Goal: Transaction & Acquisition: Purchase product/service

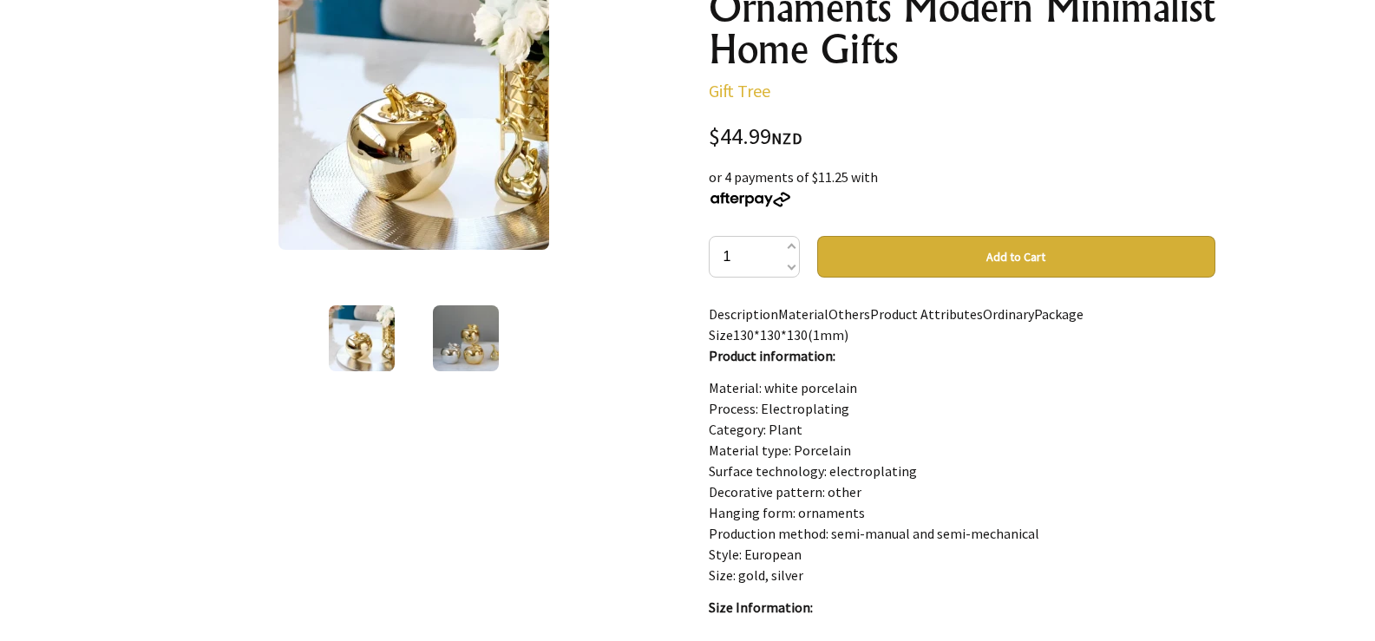
scroll to position [260, 0]
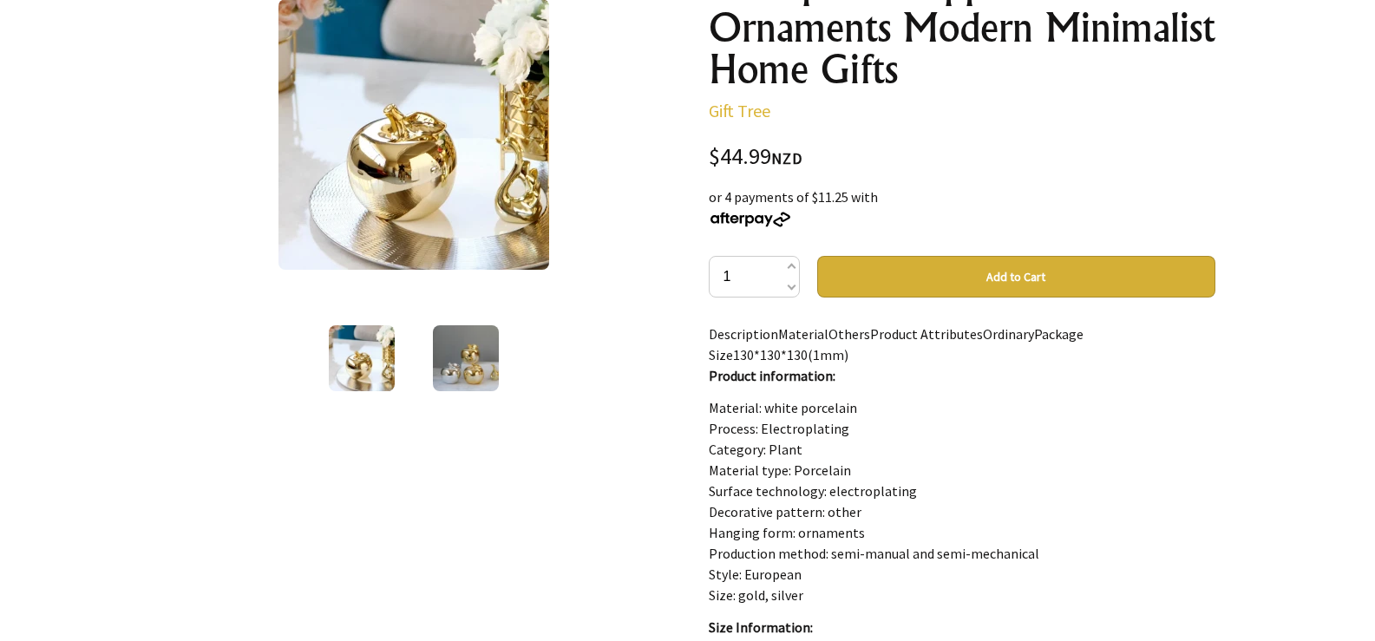
click at [1004, 273] on button "Add to Cart" at bounding box center [1016, 277] width 398 height 42
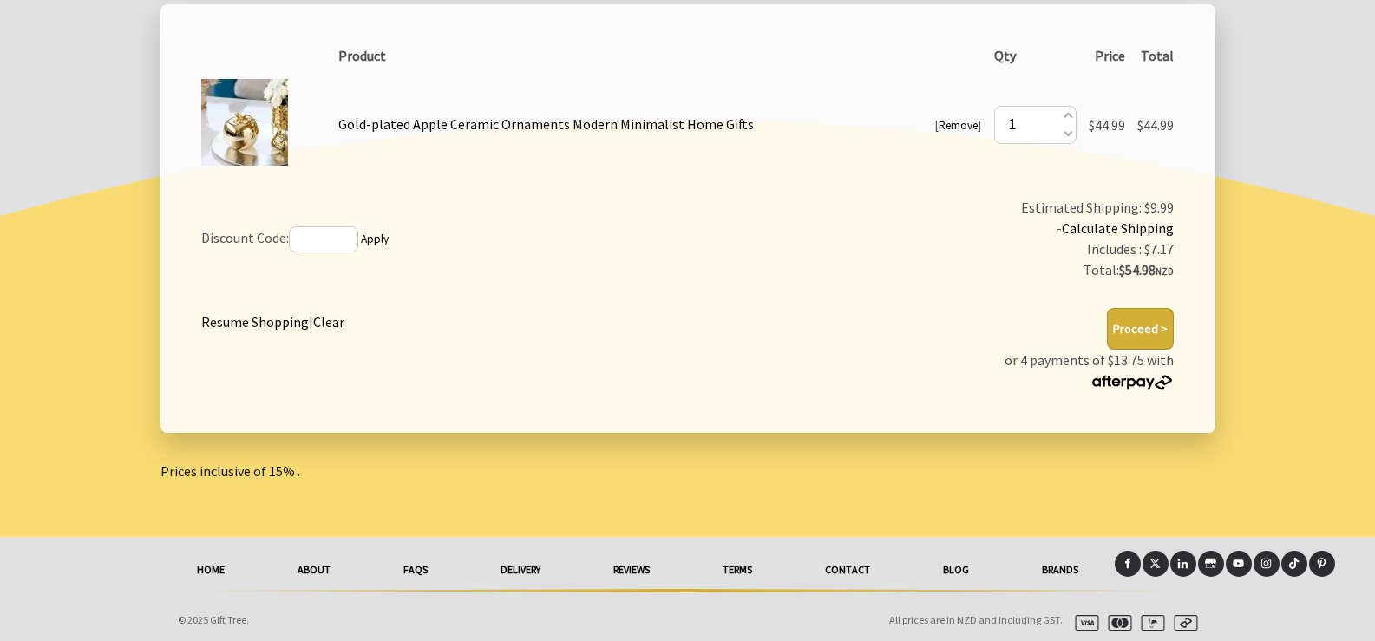
scroll to position [347, 0]
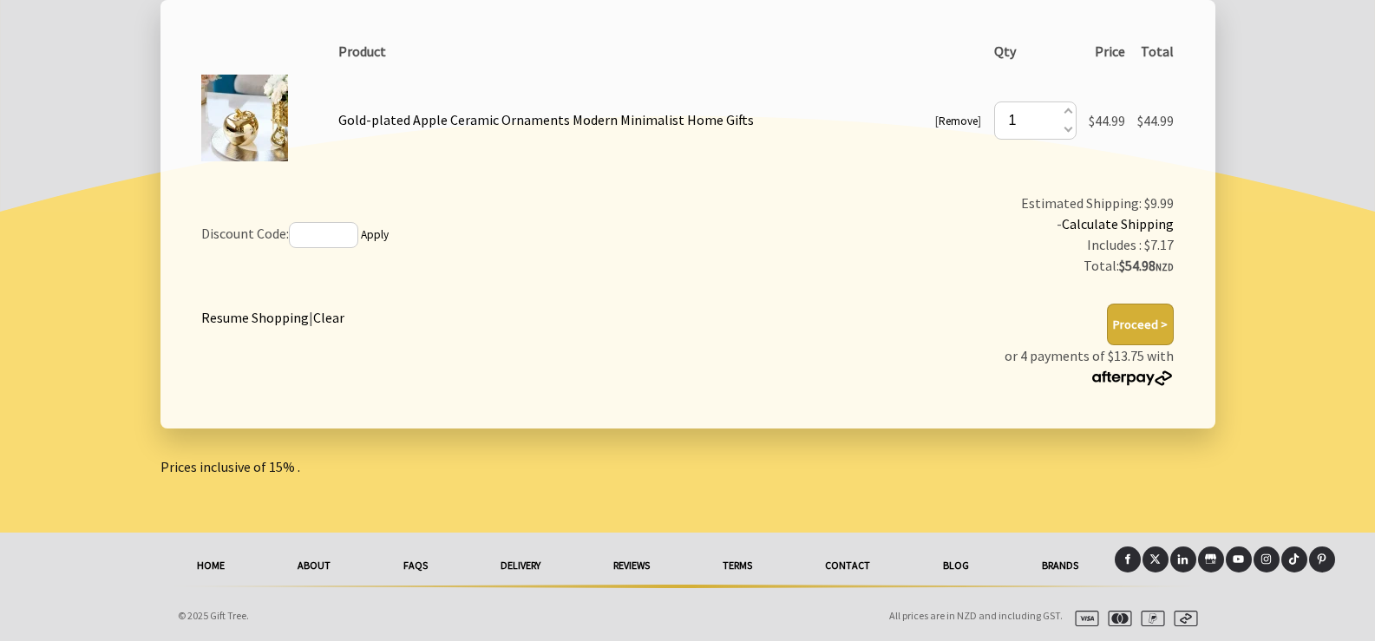
click at [1139, 324] on button "Proceed >" at bounding box center [1140, 325] width 67 height 42
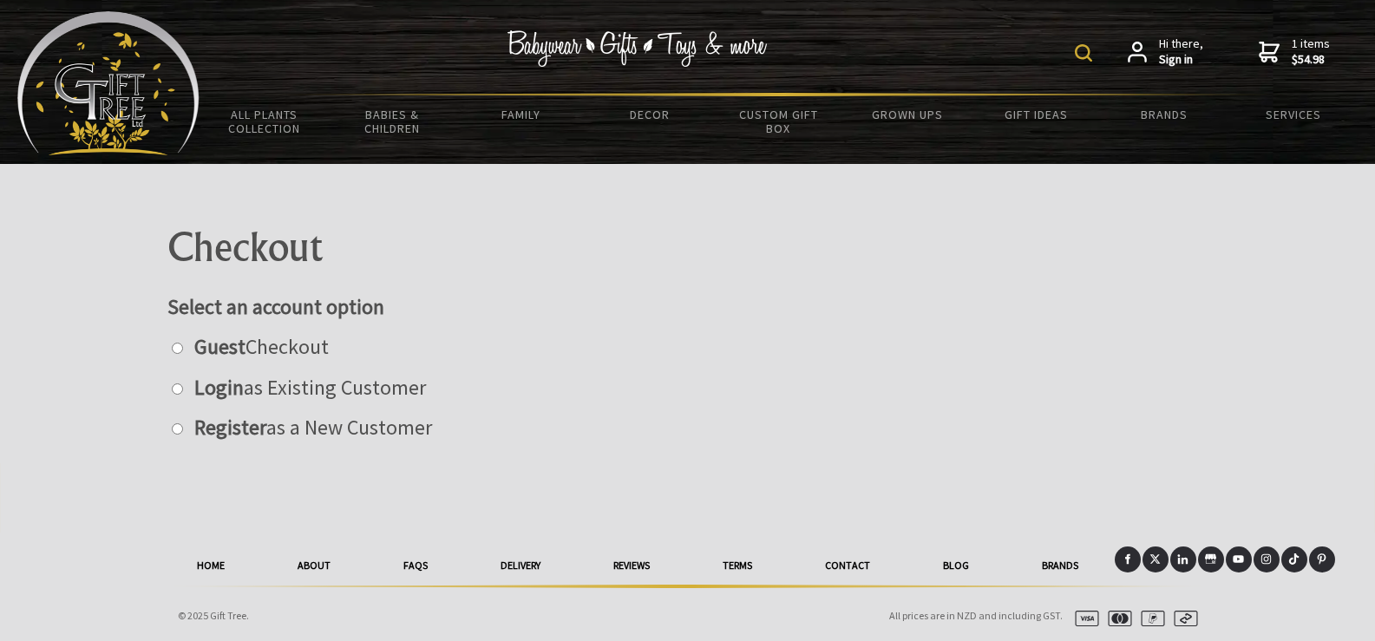
scroll to position [8, 0]
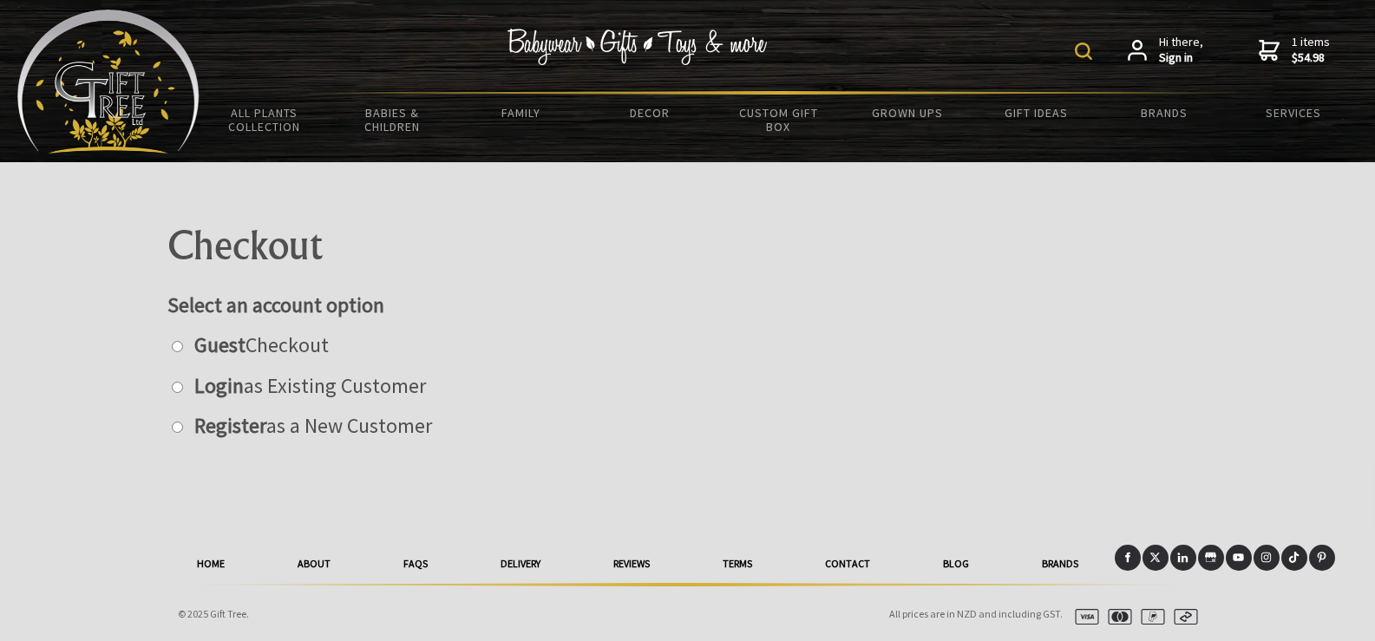
click at [175, 351] on input "radio" at bounding box center [177, 346] width 11 height 11
radio input "true"
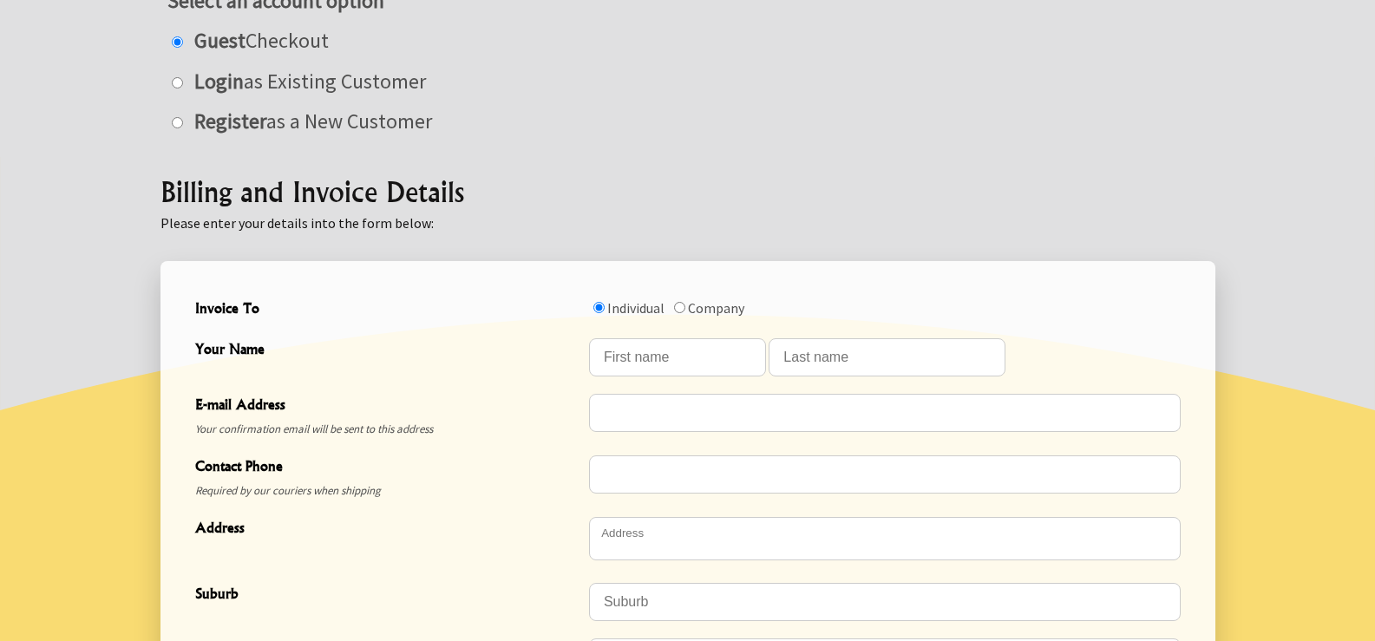
scroll to position [355, 0]
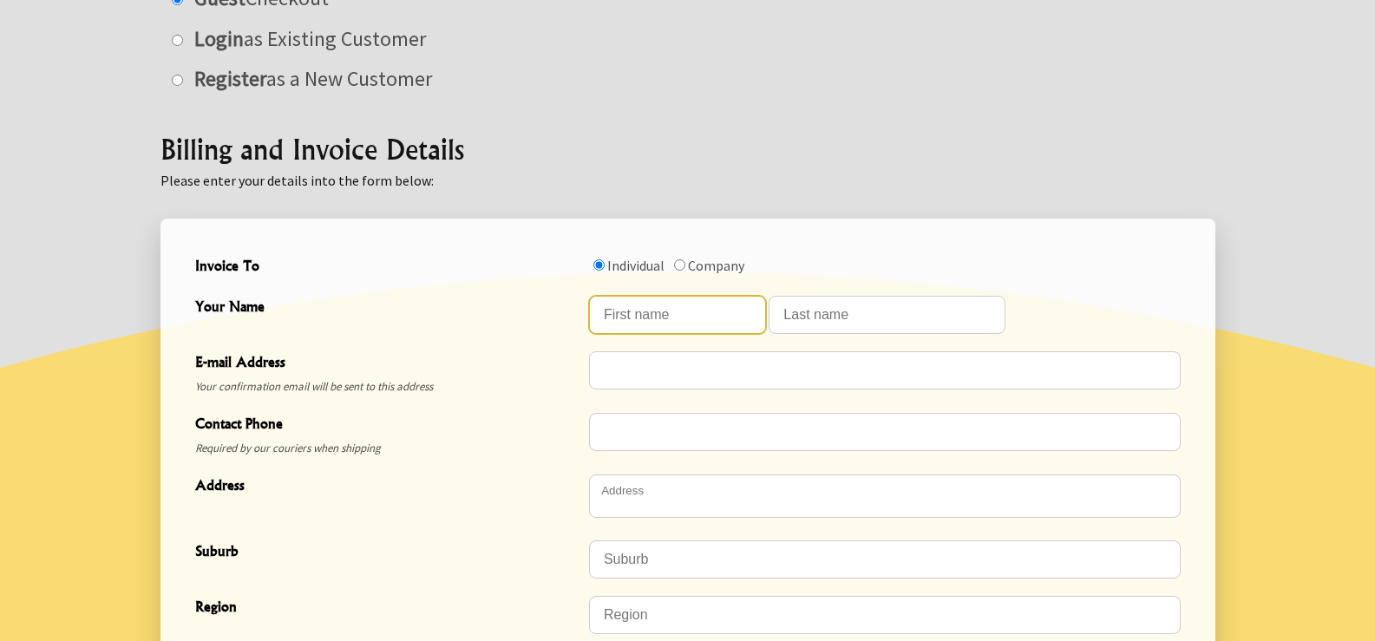
click at [613, 313] on input "Your Name" at bounding box center [677, 315] width 177 height 38
type input "Liz"
type input "Hawthorn"
type input "harryandliz@xtra.co.nz"
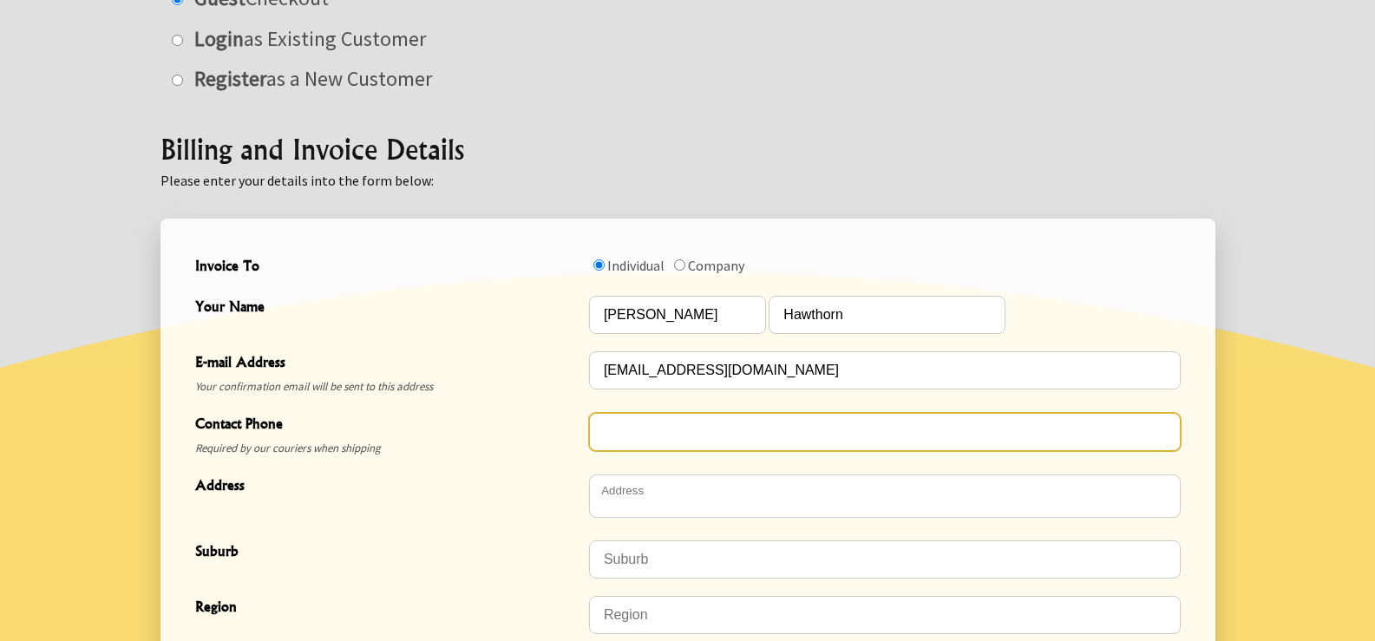
type input "021768738"
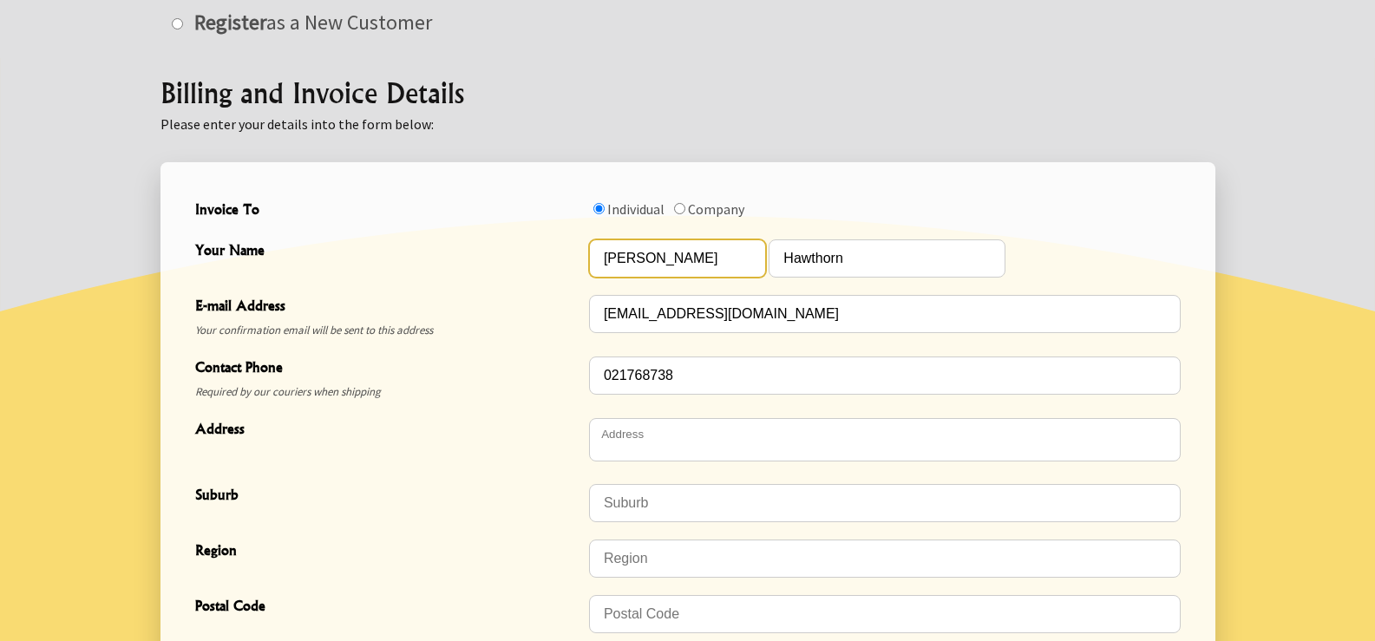
scroll to position [442, 0]
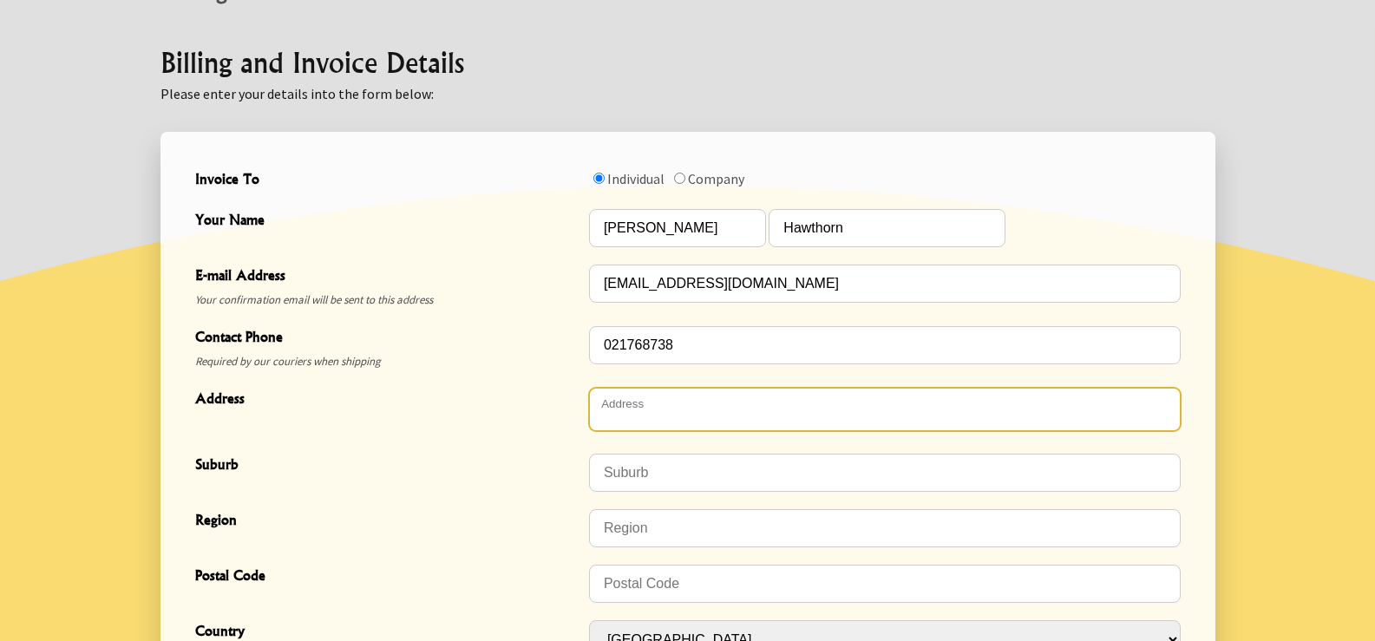
click at [618, 402] on textarea "Address" at bounding box center [885, 409] width 592 height 43
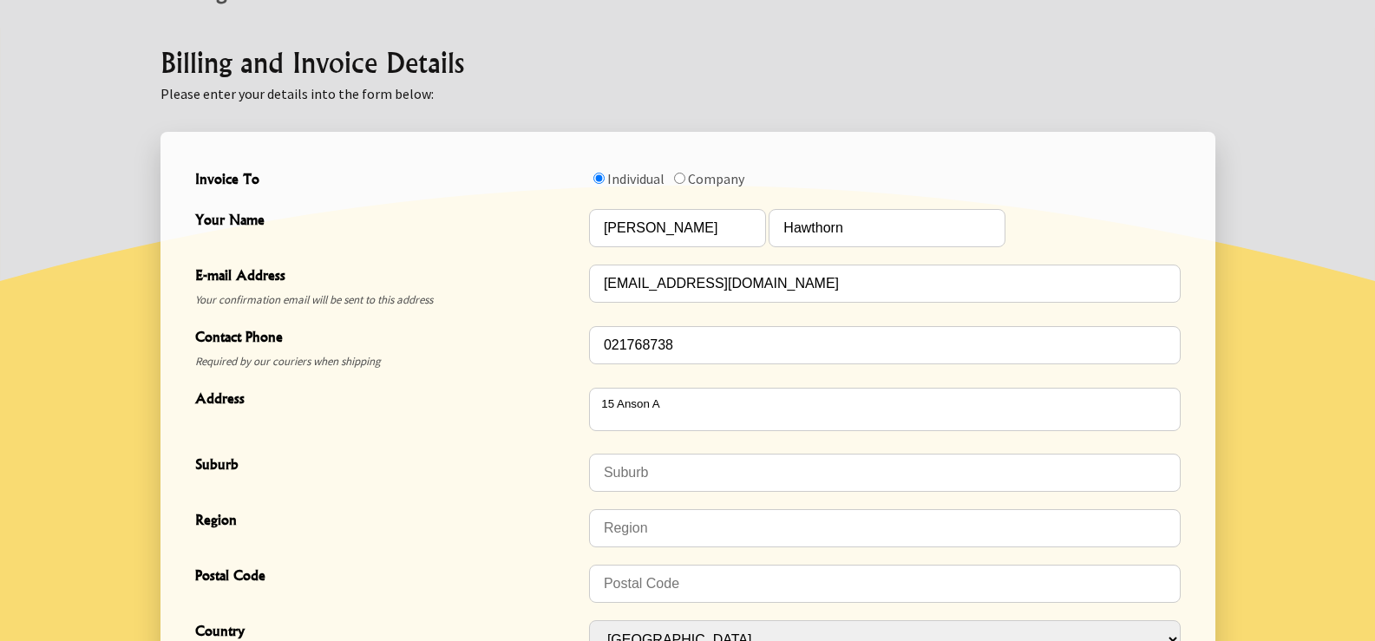
type textarea "15 Anson Avenue"
type input "Fairfield"
type input "Hamilton"
type input "3214"
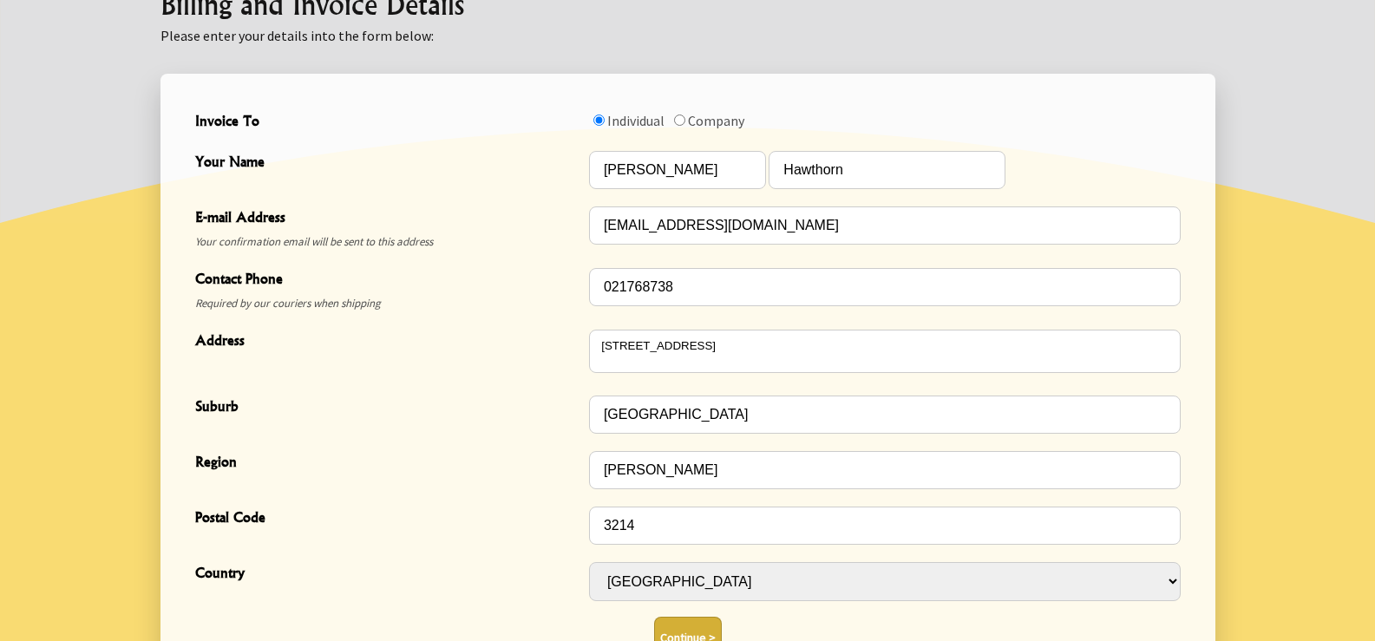
scroll to position [615, 0]
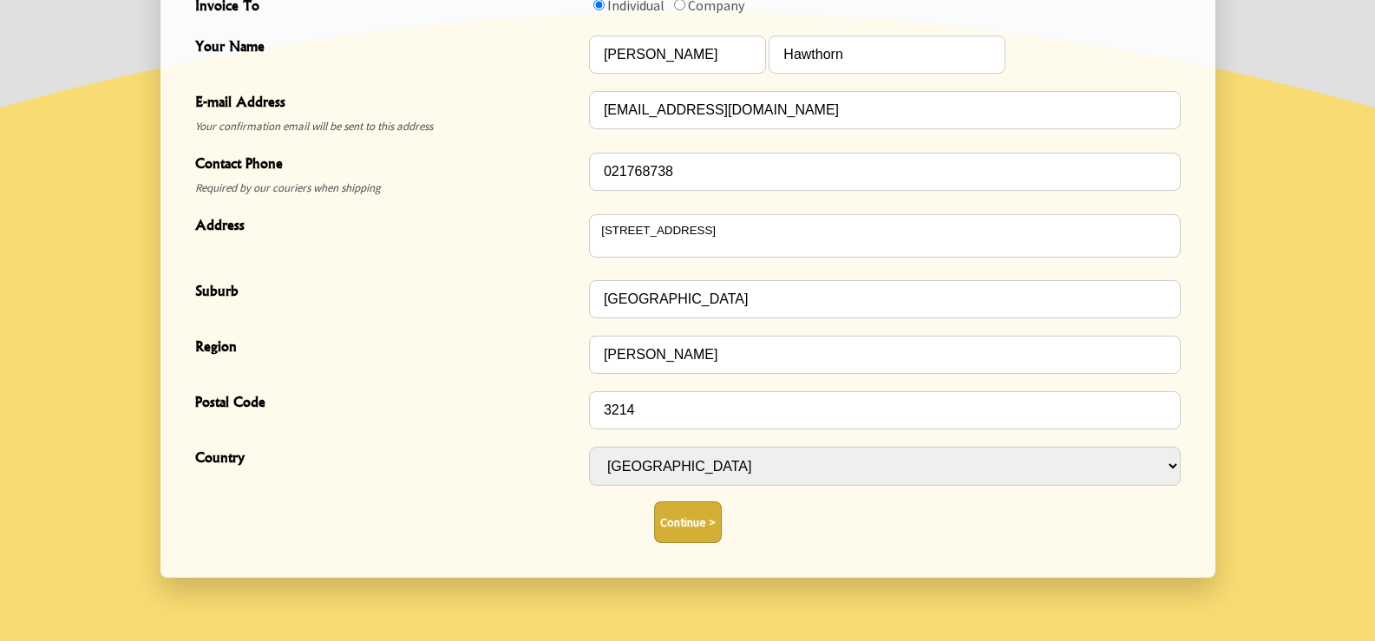
click at [689, 521] on button "Continue >" at bounding box center [688, 522] width 68 height 42
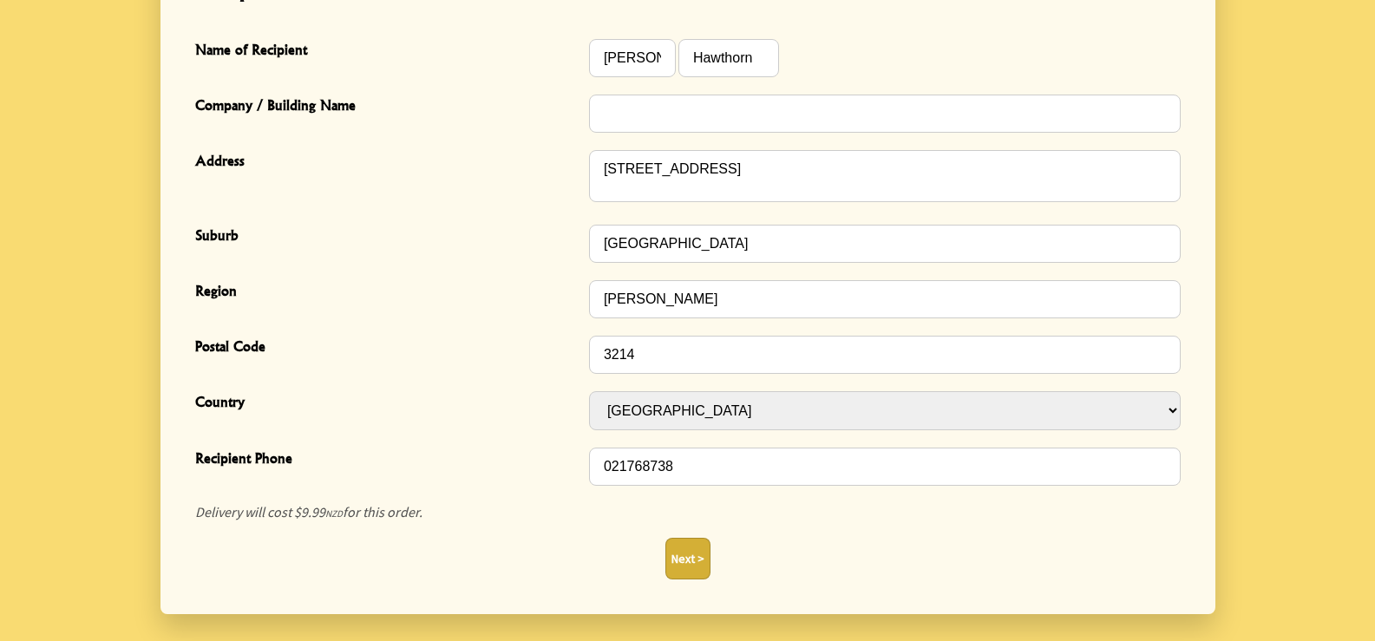
scroll to position [520, 0]
click at [689, 567] on button "Next >" at bounding box center [687, 558] width 45 height 42
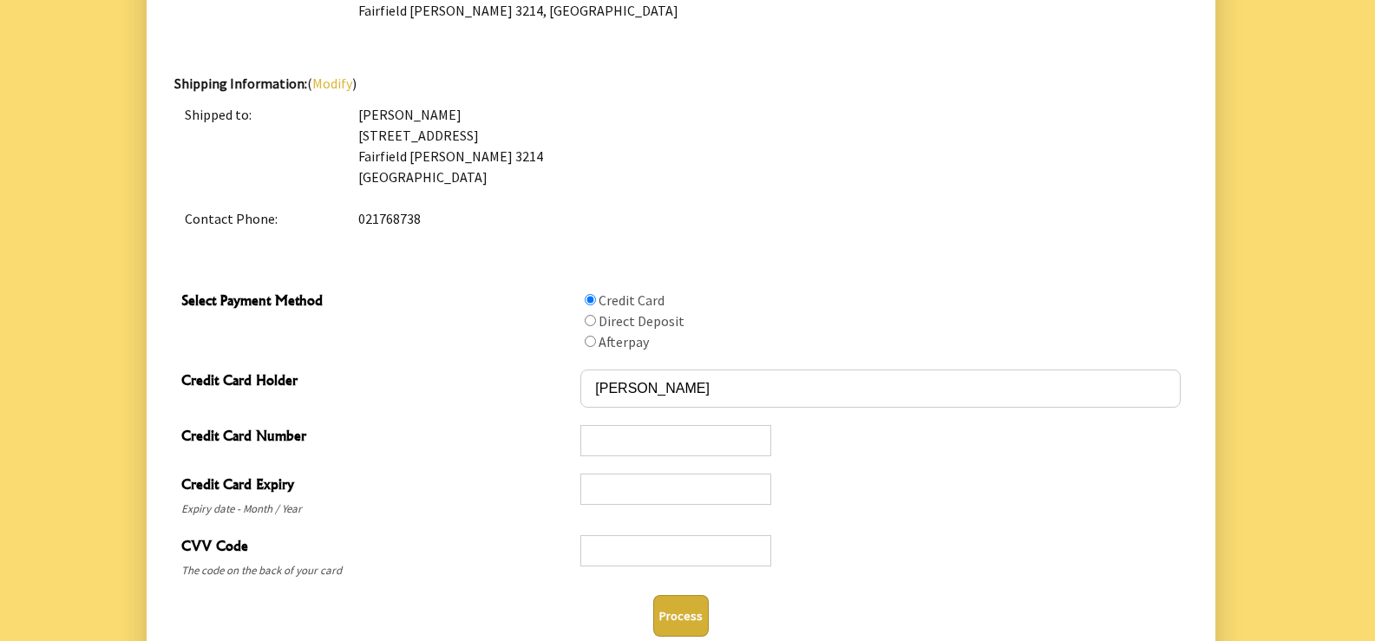
scroll to position [694, 0]
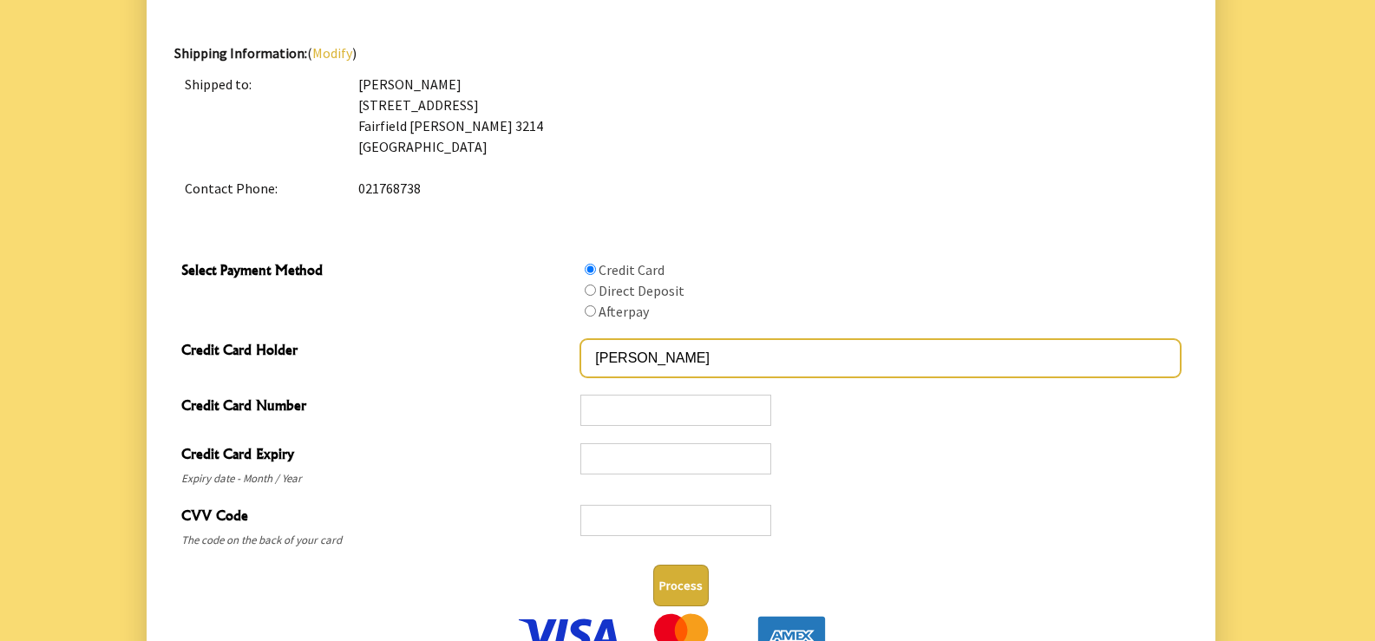
click at [726, 353] on input "[PERSON_NAME]" at bounding box center [879, 358] width 599 height 38
type input "L"
type input "ELIZABETH HAWTHORN"
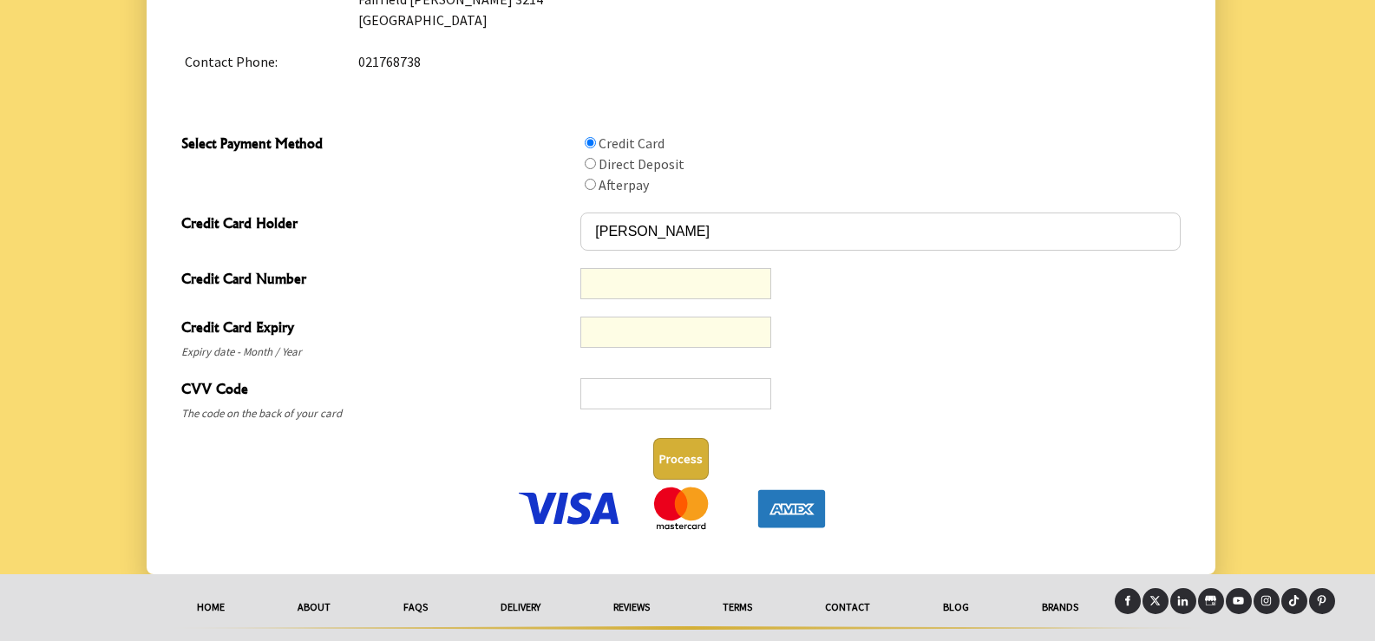
scroll to position [864, 0]
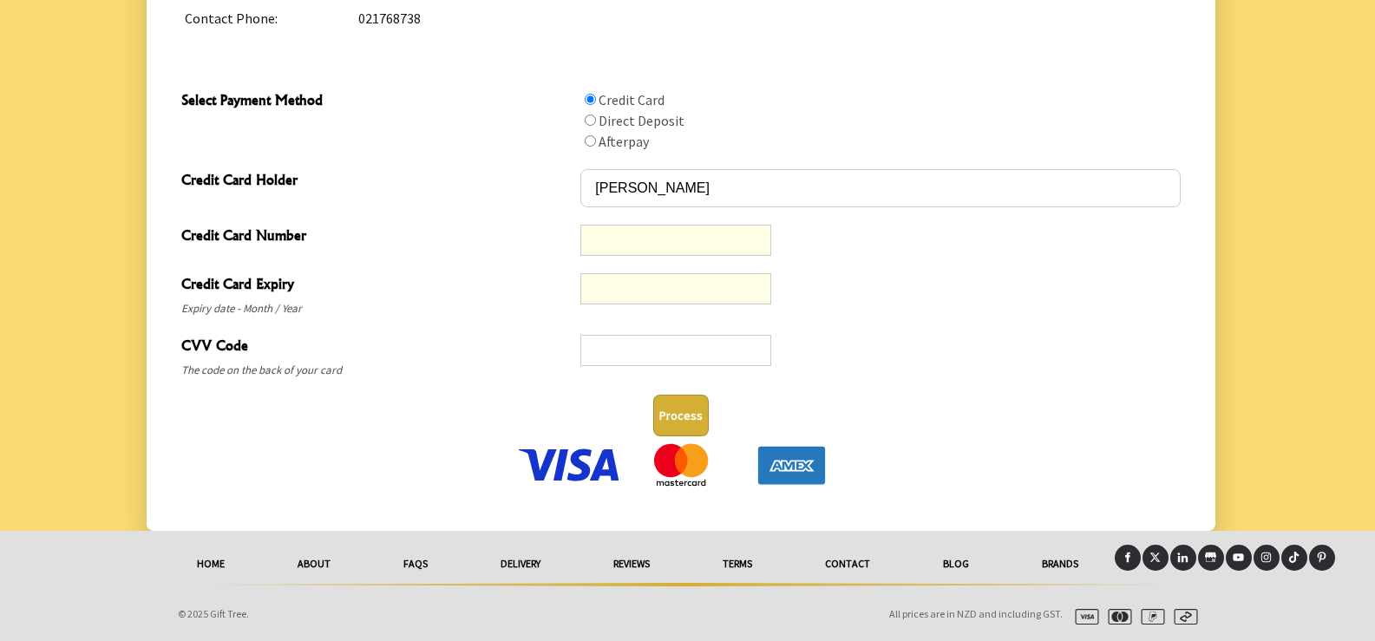
click at [942, 317] on div at bounding box center [879, 296] width 599 height 48
click at [575, 466] on img at bounding box center [569, 464] width 108 height 43
click at [978, 433] on div "Process" at bounding box center [680, 416] width 999 height 42
click at [527, 389] on div "Process" at bounding box center [680, 416] width 1013 height 56
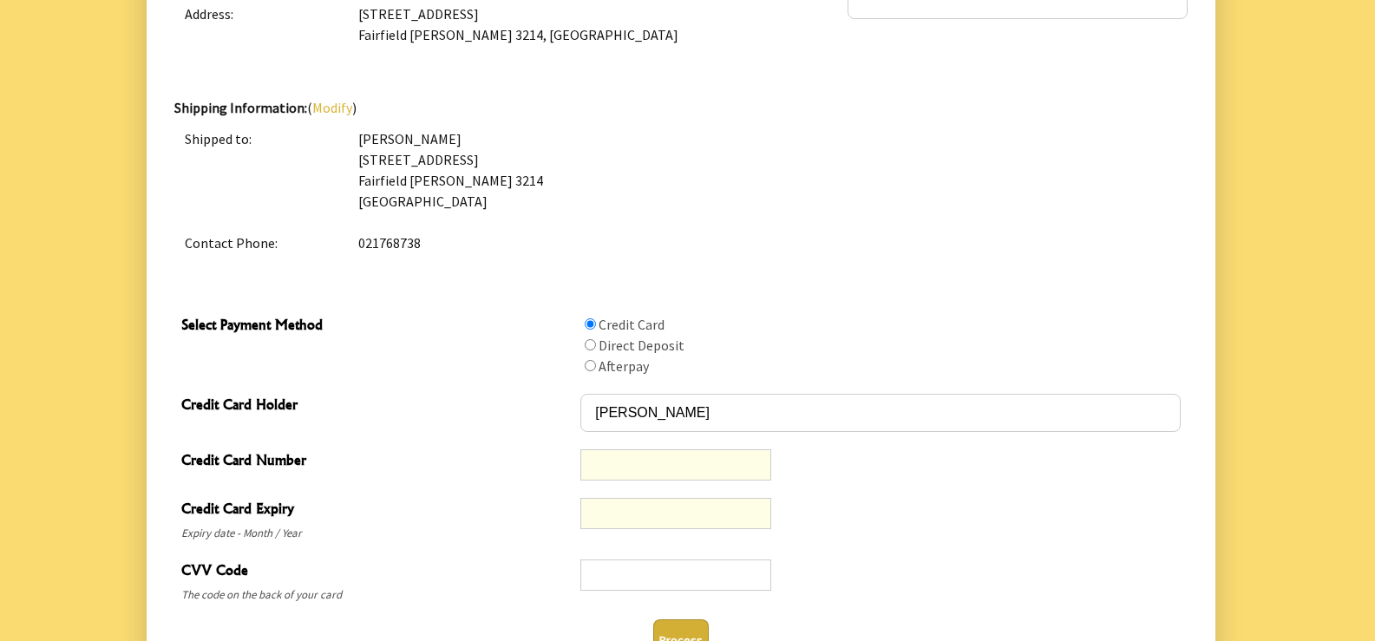
scroll to position [690, 0]
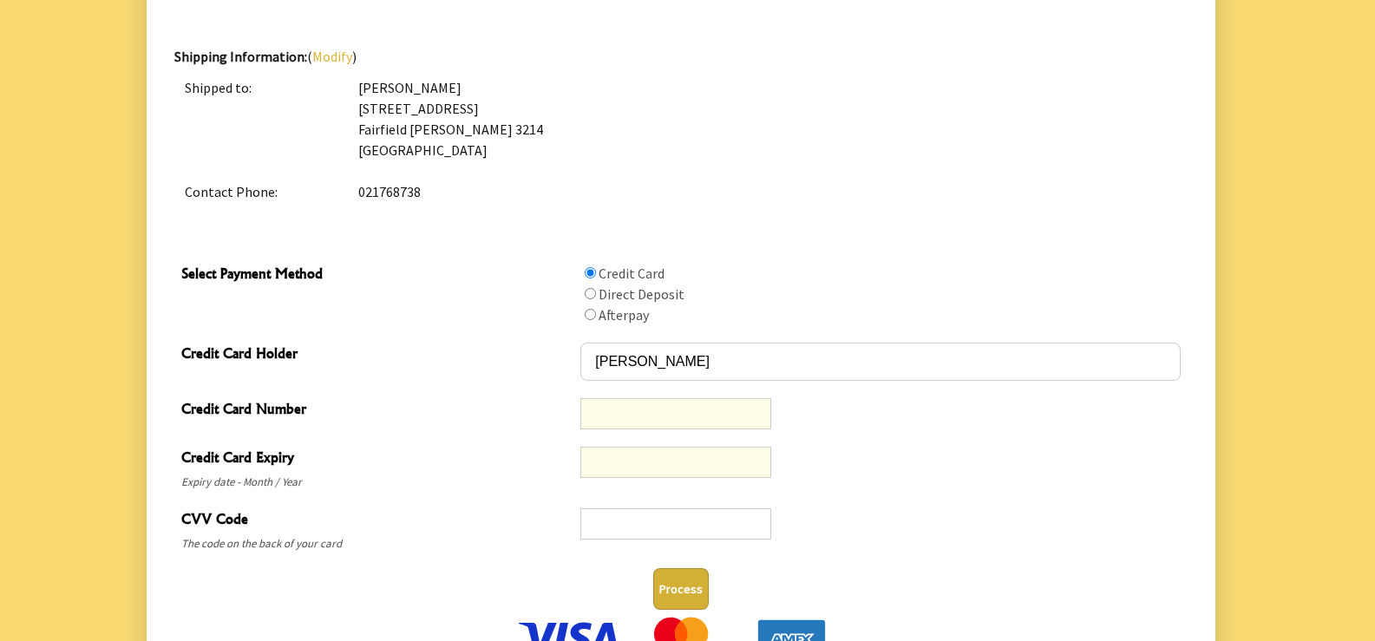
click at [876, 500] on div "CVV Code The code on the back of your card" at bounding box center [680, 531] width 1013 height 62
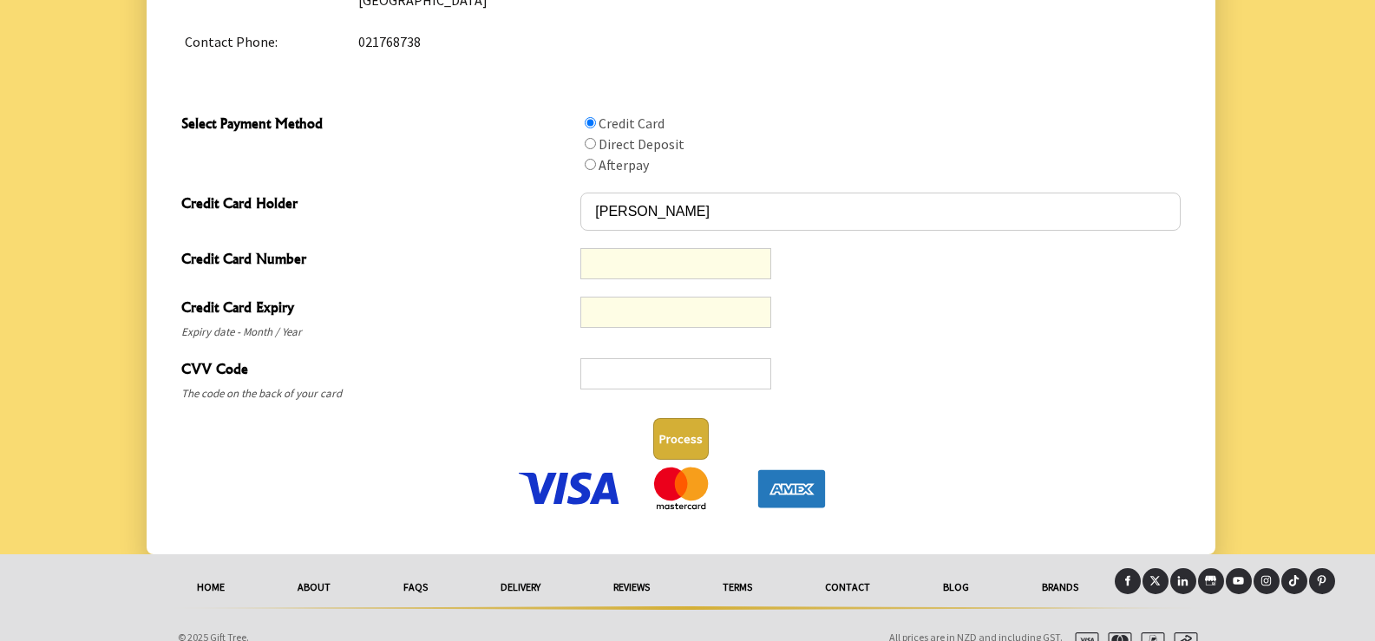
scroll to position [864, 0]
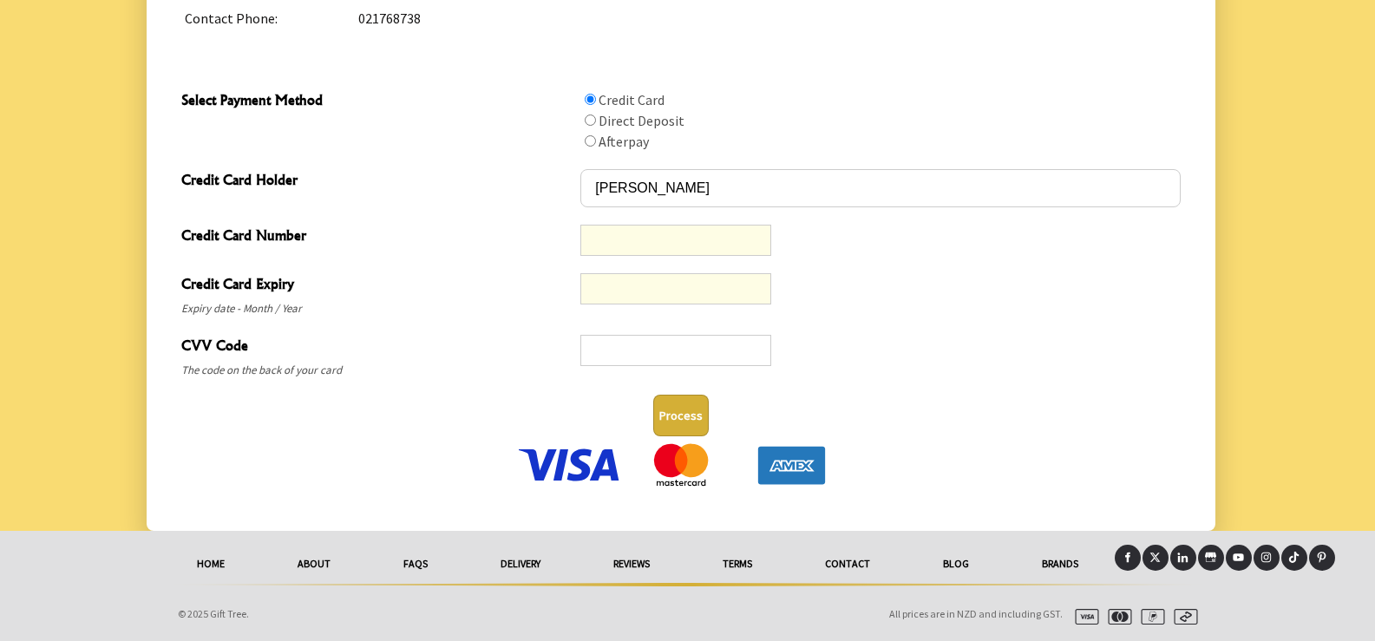
click at [646, 279] on div at bounding box center [675, 288] width 191 height 31
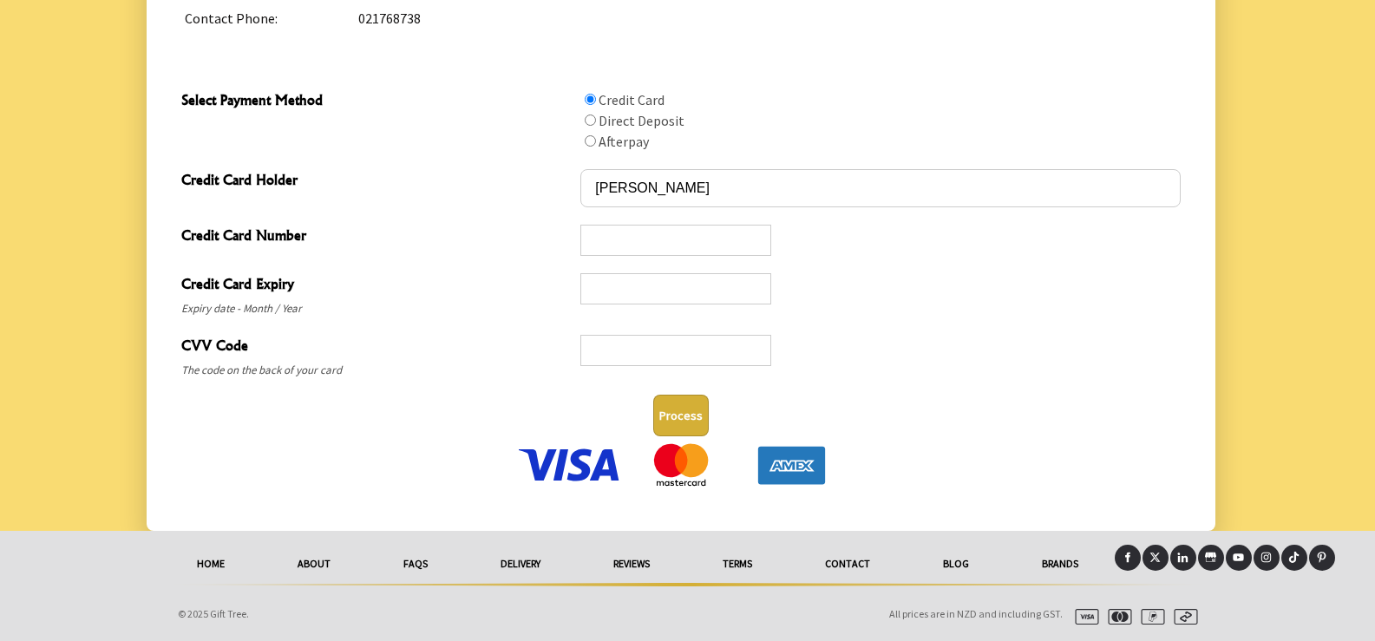
click at [1049, 326] on div "CVV Code The code on the back of your card" at bounding box center [680, 357] width 1013 height 62
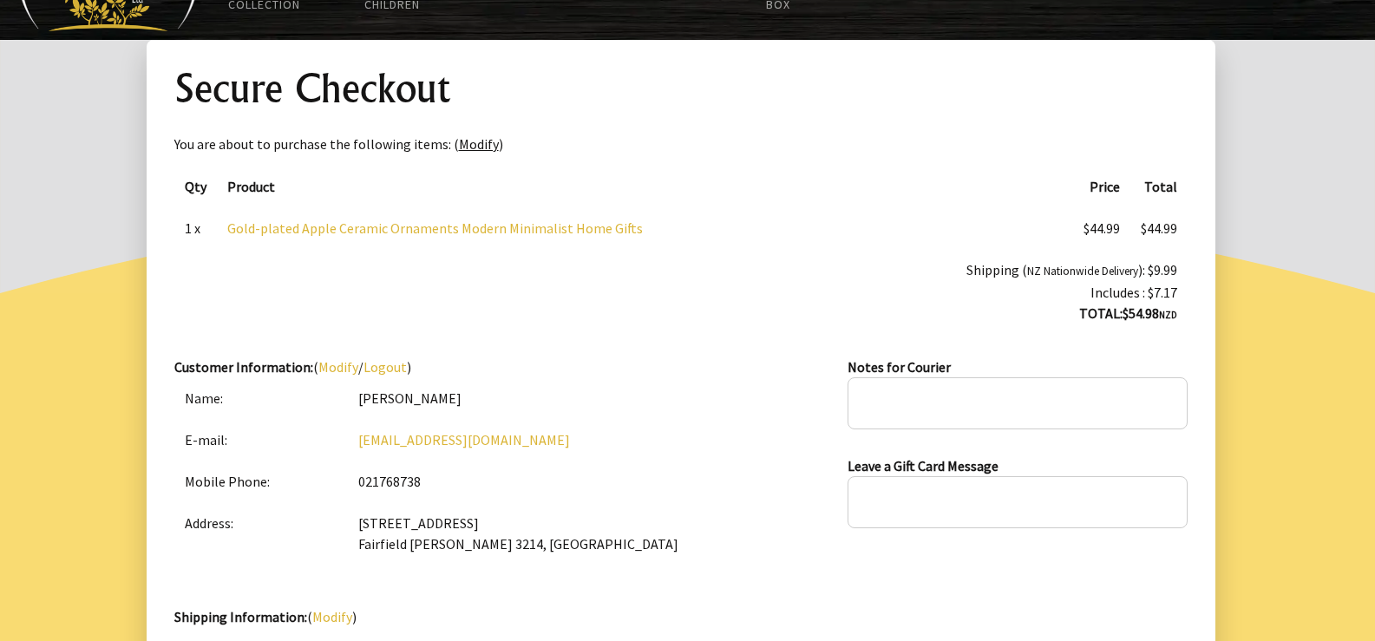
scroll to position [173, 0]
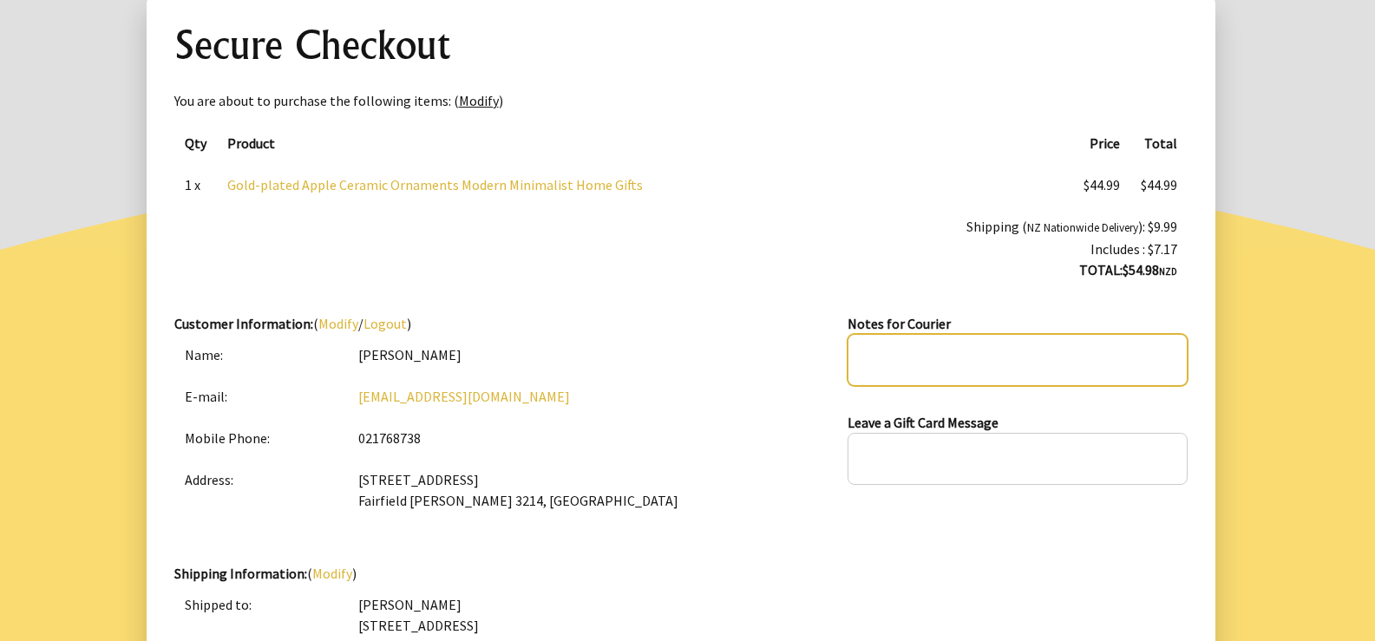
click at [876, 343] on textarea at bounding box center [1016, 360] width 339 height 52
type textarea "okay to leave at the door"
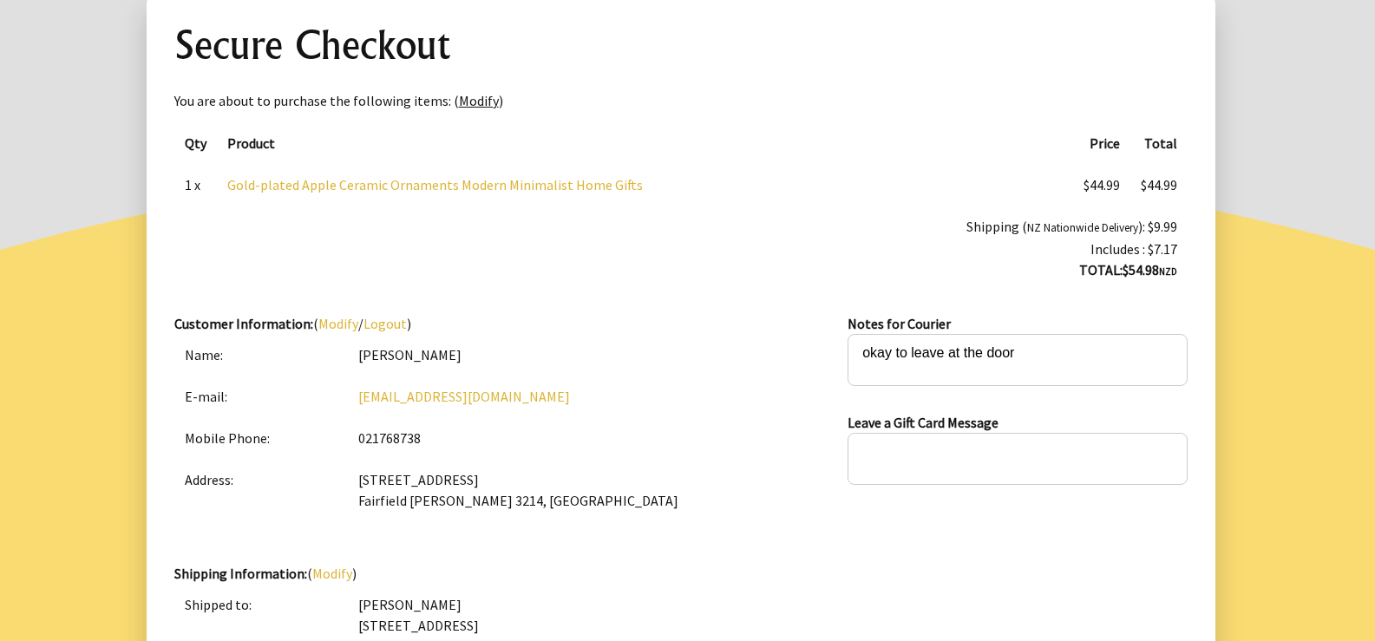
click at [792, 508] on td "15 Anson Avenue Fairfield Hamilton 3214, New Zealand" at bounding box center [598, 490] width 501 height 62
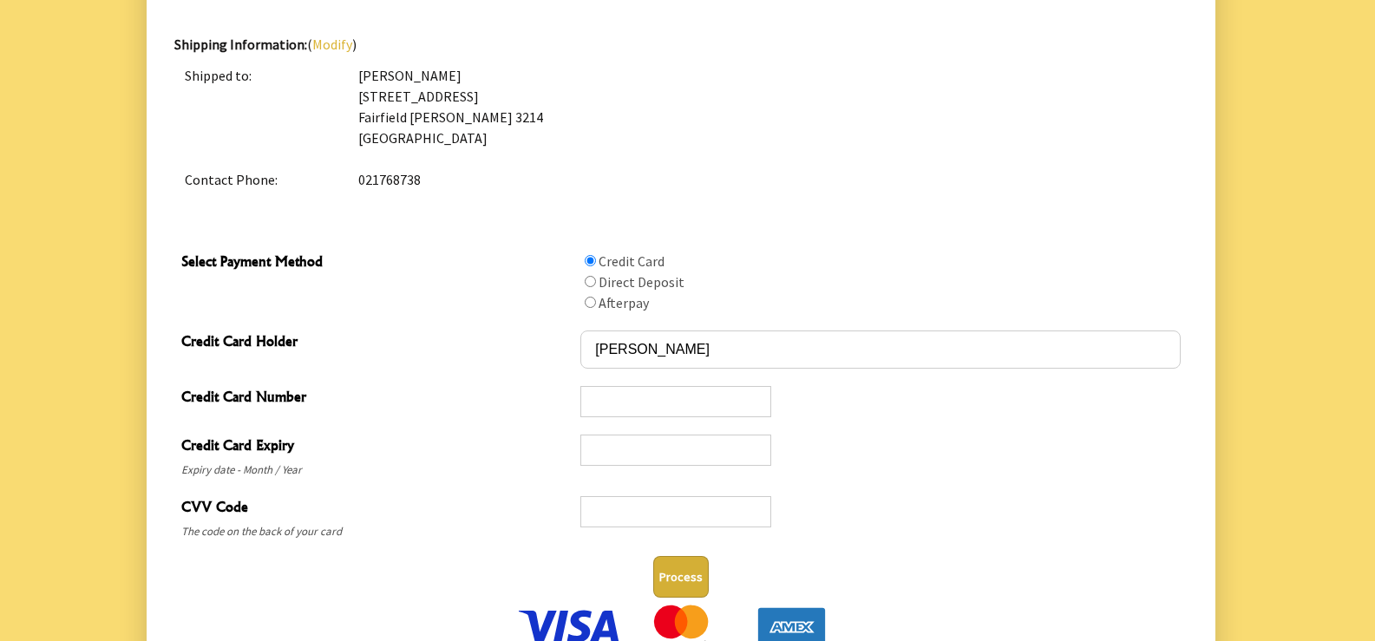
scroll to position [864, 0]
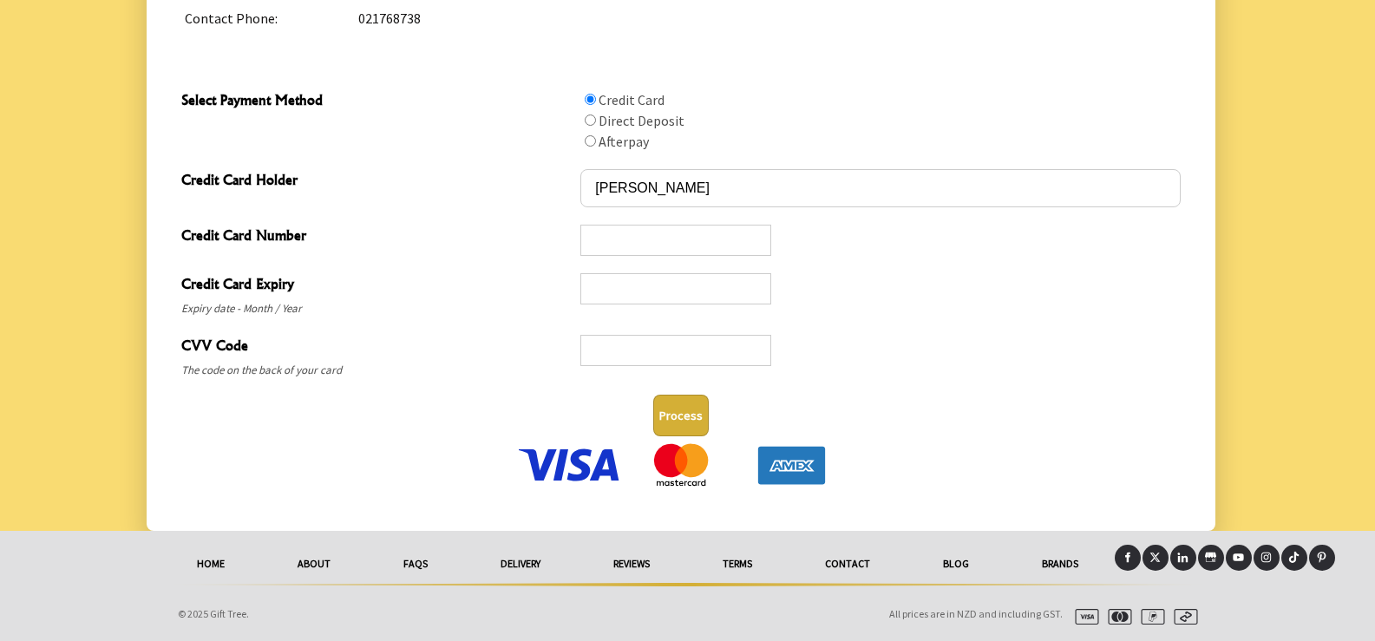
click at [576, 463] on img at bounding box center [569, 464] width 108 height 43
click at [815, 472] on img at bounding box center [791, 464] width 108 height 43
drag, startPoint x: 969, startPoint y: 475, endPoint x: 1003, endPoint y: 480, distance: 34.1
click at [972, 476] on p at bounding box center [680, 467] width 1013 height 49
click at [1096, 461] on p at bounding box center [680, 467] width 1013 height 49
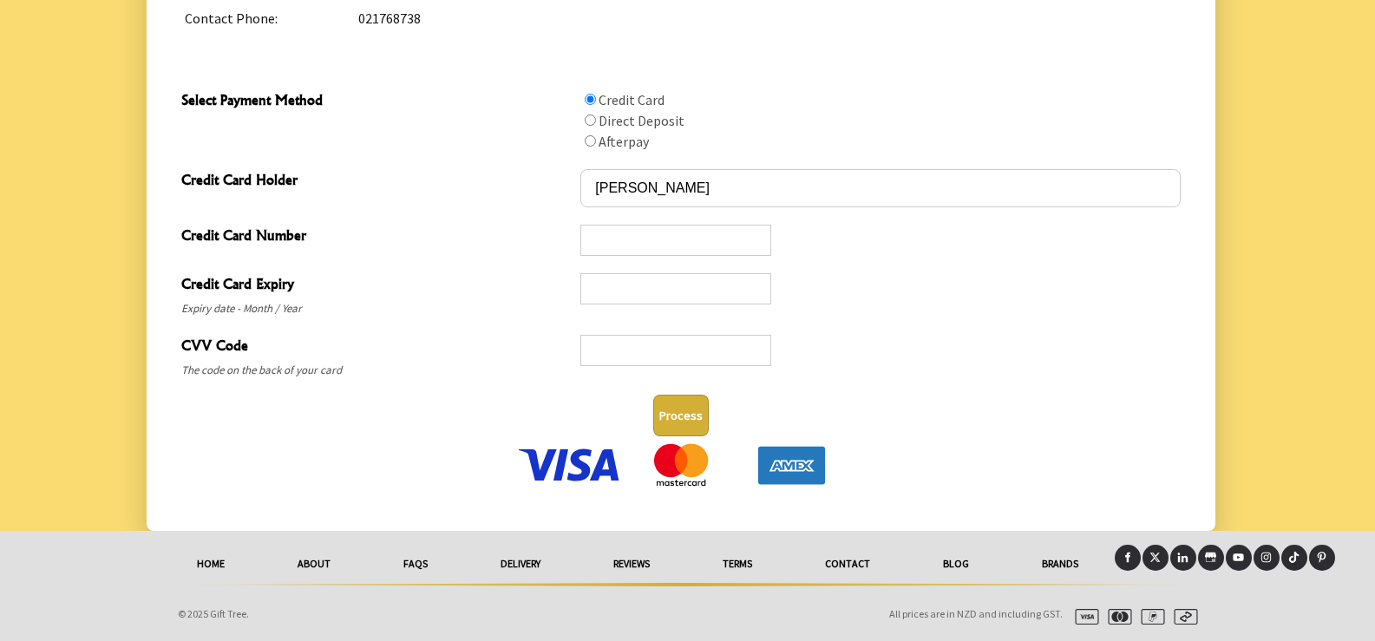
drag, startPoint x: 1094, startPoint y: 460, endPoint x: 1023, endPoint y: 448, distance: 72.0
click at [1023, 448] on p at bounding box center [680, 467] width 1013 height 49
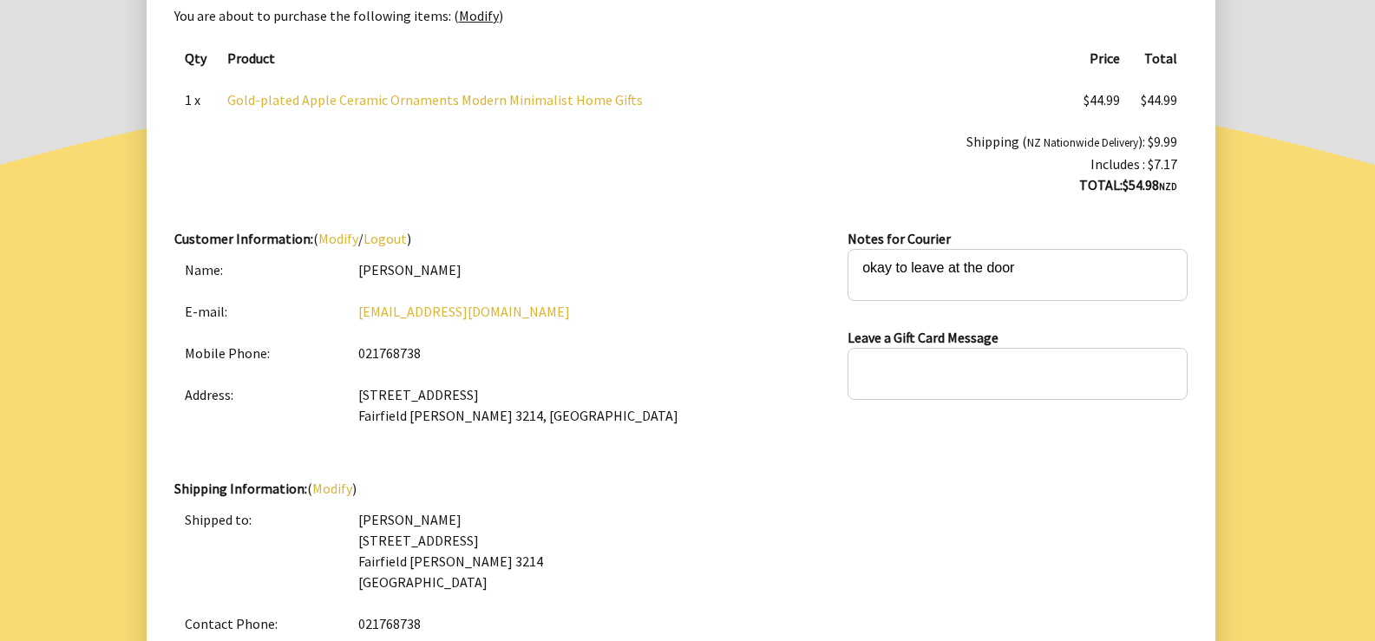
scroll to position [260, 0]
click at [513, 312] on td "[EMAIL_ADDRESS][DOMAIN_NAME]" at bounding box center [598, 310] width 501 height 42
click at [491, 312] on link "[EMAIL_ADDRESS][DOMAIN_NAME]" at bounding box center [464, 309] width 212 height 17
click at [467, 314] on link "[EMAIL_ADDRESS][DOMAIN_NAME]" at bounding box center [464, 309] width 212 height 17
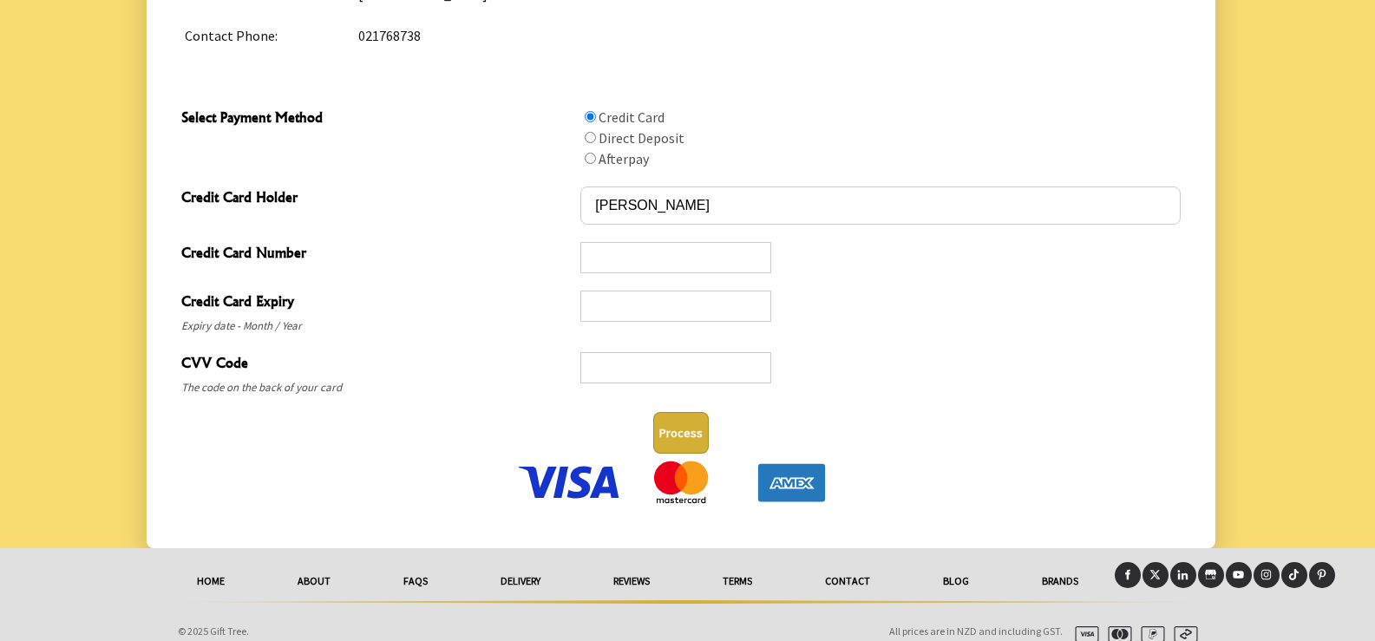
scroll to position [864, 0]
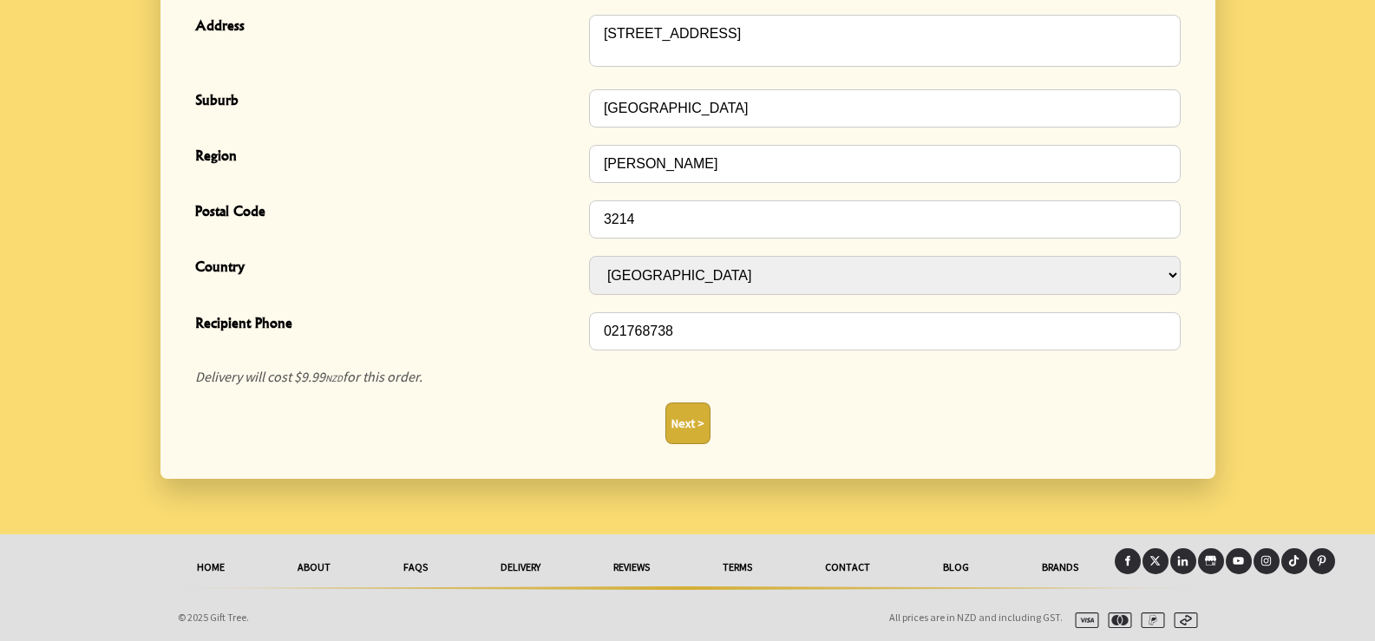
scroll to position [658, 0]
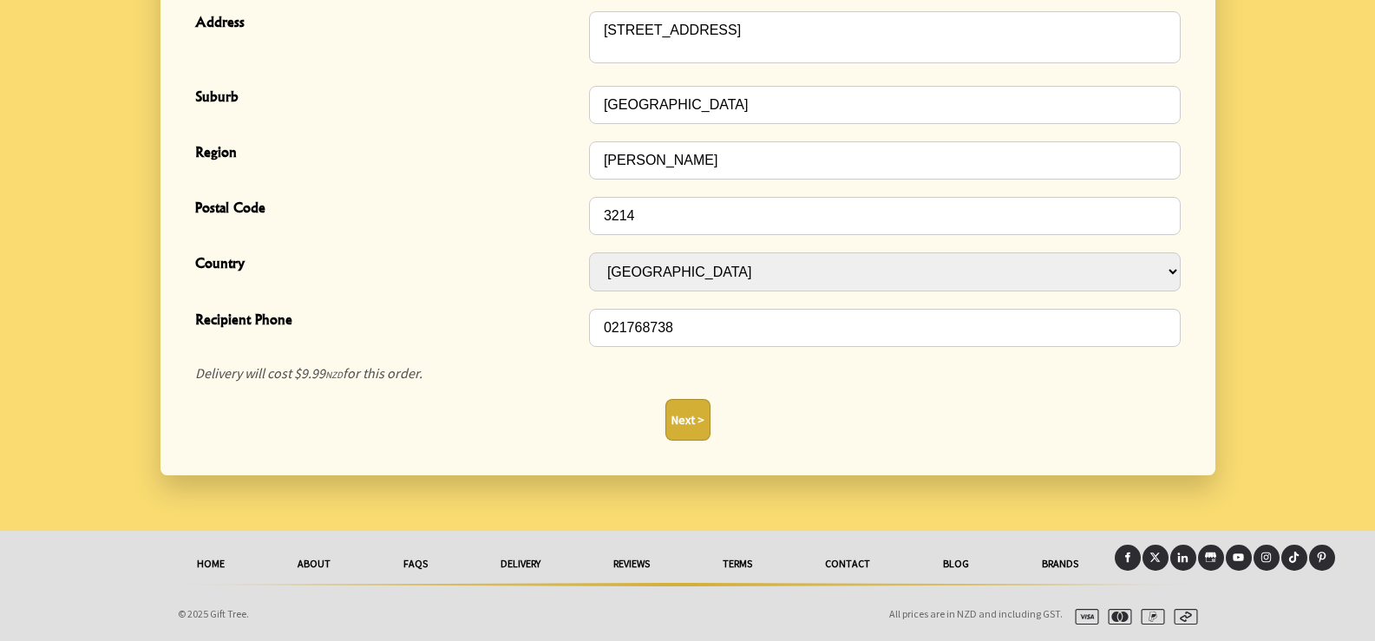
click at [691, 425] on button "Next >" at bounding box center [687, 420] width 45 height 42
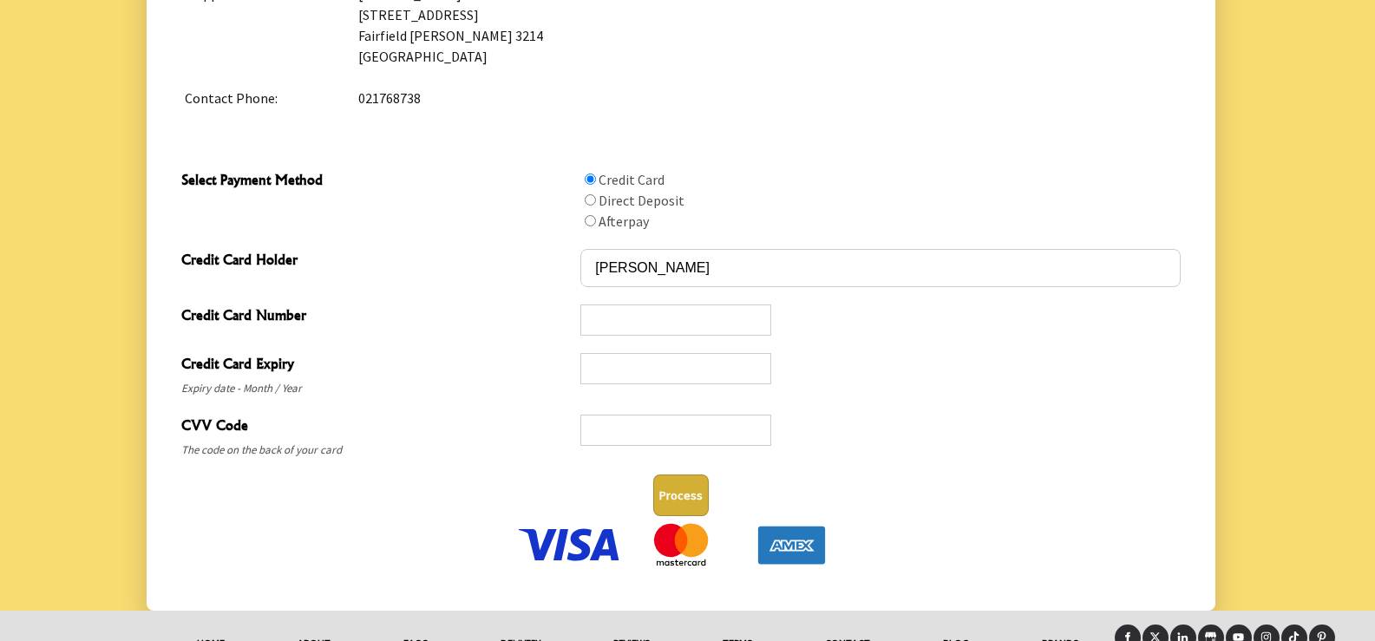
scroll to position [864, 0]
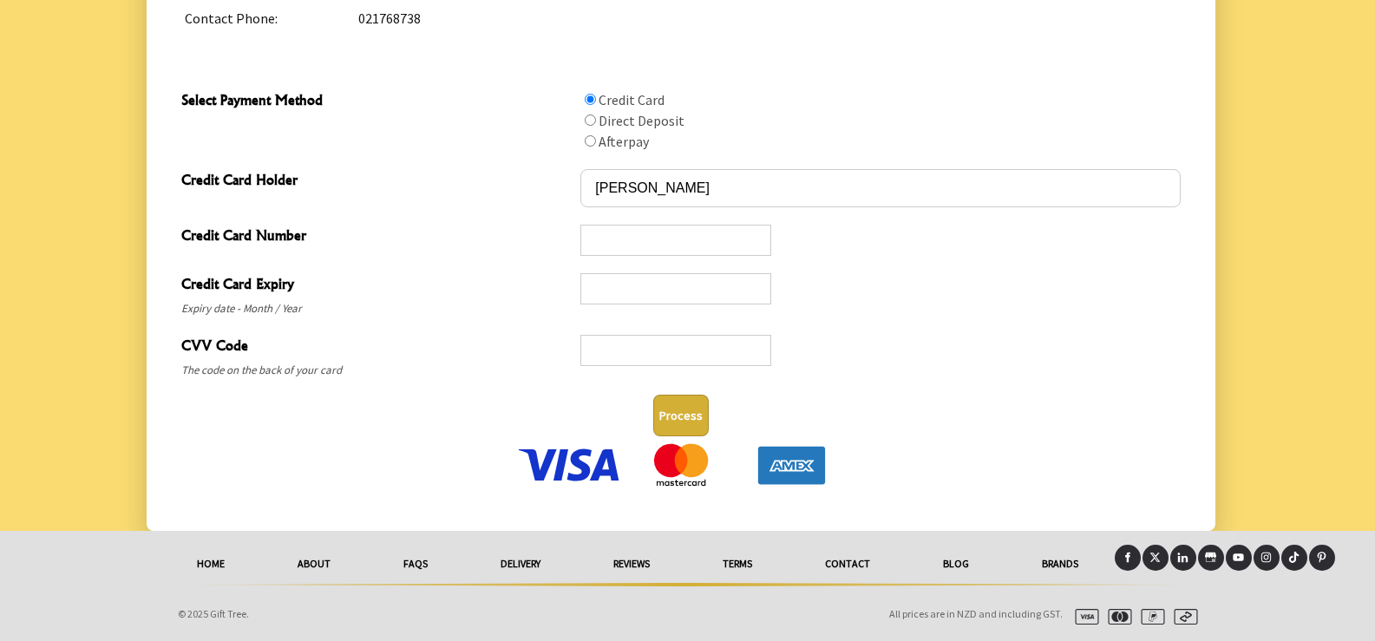
click at [1007, 366] on div at bounding box center [879, 357] width 599 height 48
click at [947, 407] on div "Process" at bounding box center [680, 416] width 999 height 42
click at [568, 459] on img at bounding box center [569, 464] width 108 height 43
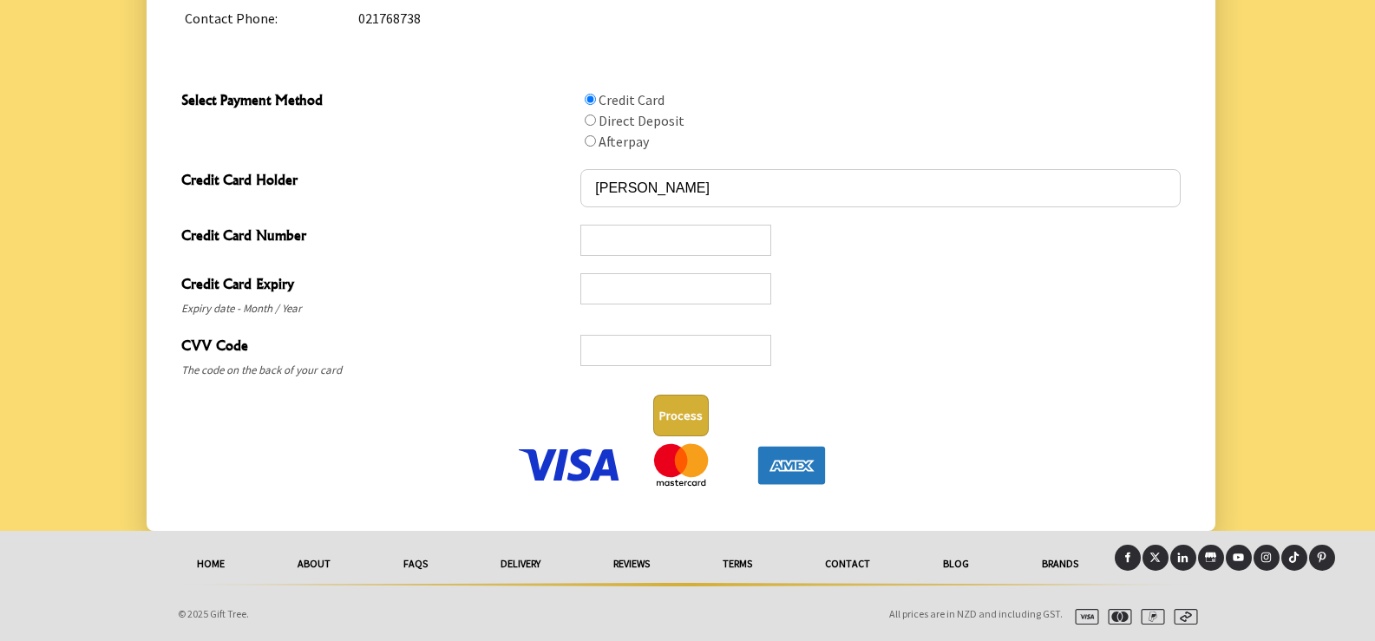
click at [568, 459] on img at bounding box center [569, 464] width 108 height 43
click at [1050, 315] on div at bounding box center [879, 296] width 599 height 48
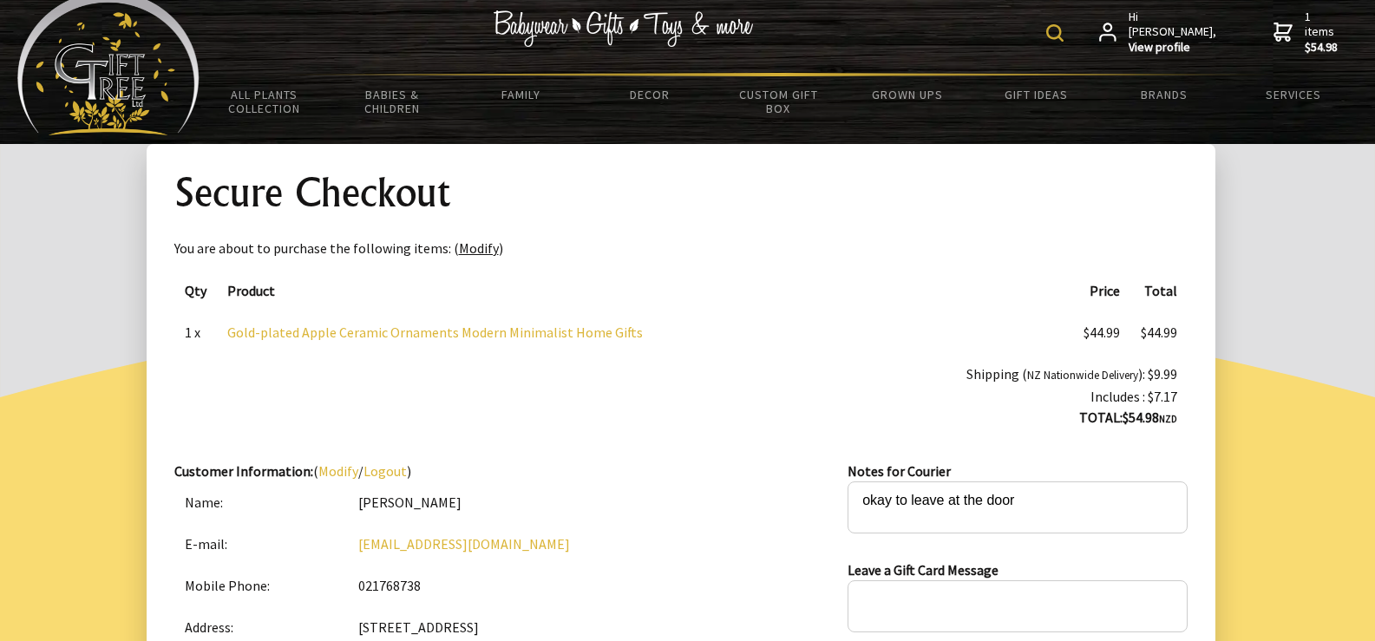
scroll to position [0, 0]
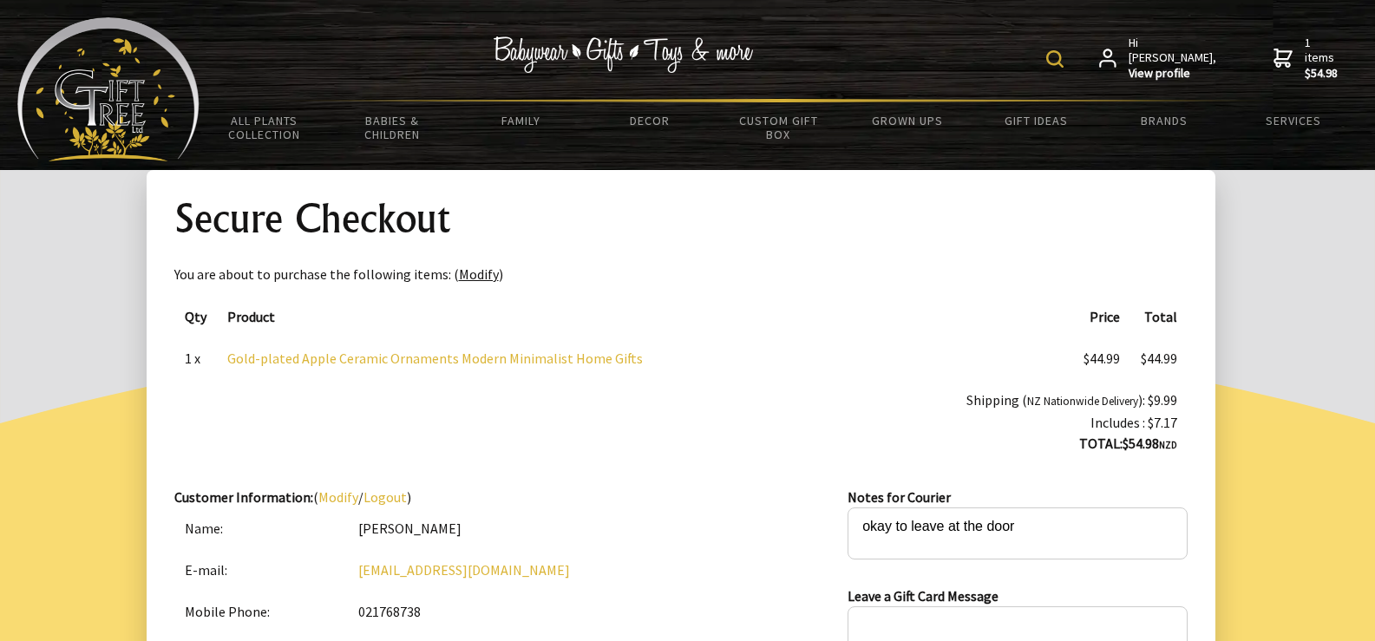
click at [1305, 52] on span "1 items $54.98" at bounding box center [1322, 58] width 35 height 47
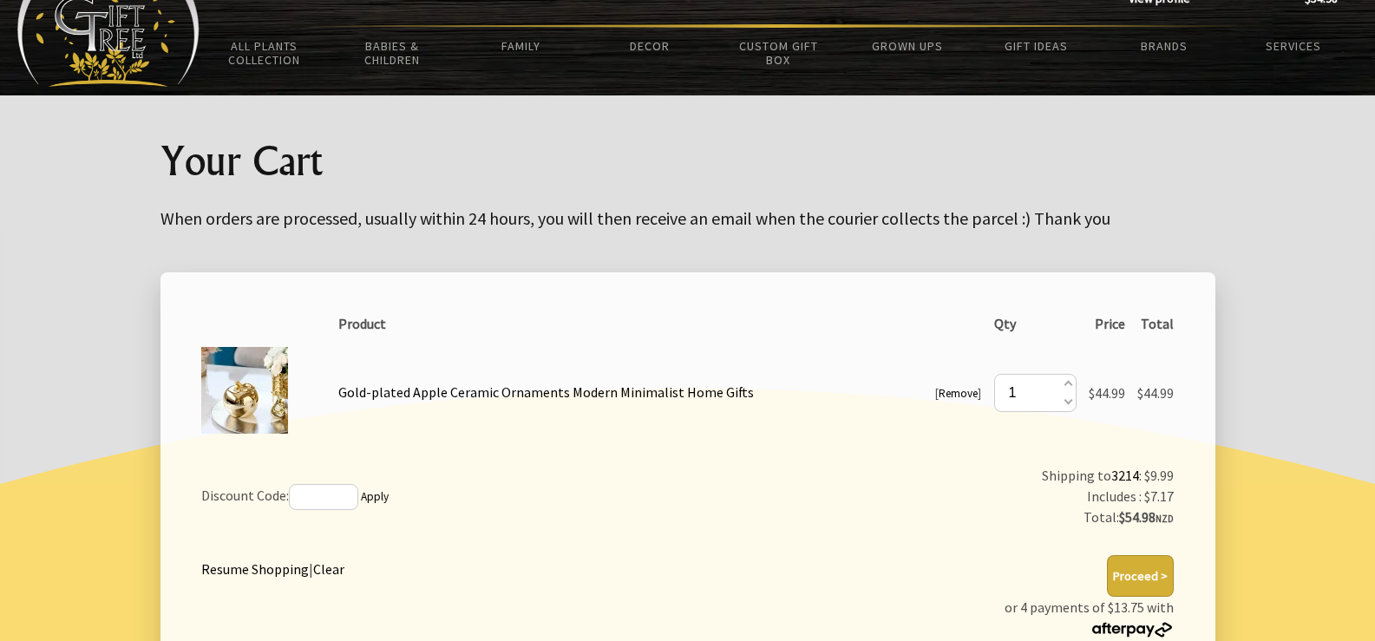
scroll to position [260, 0]
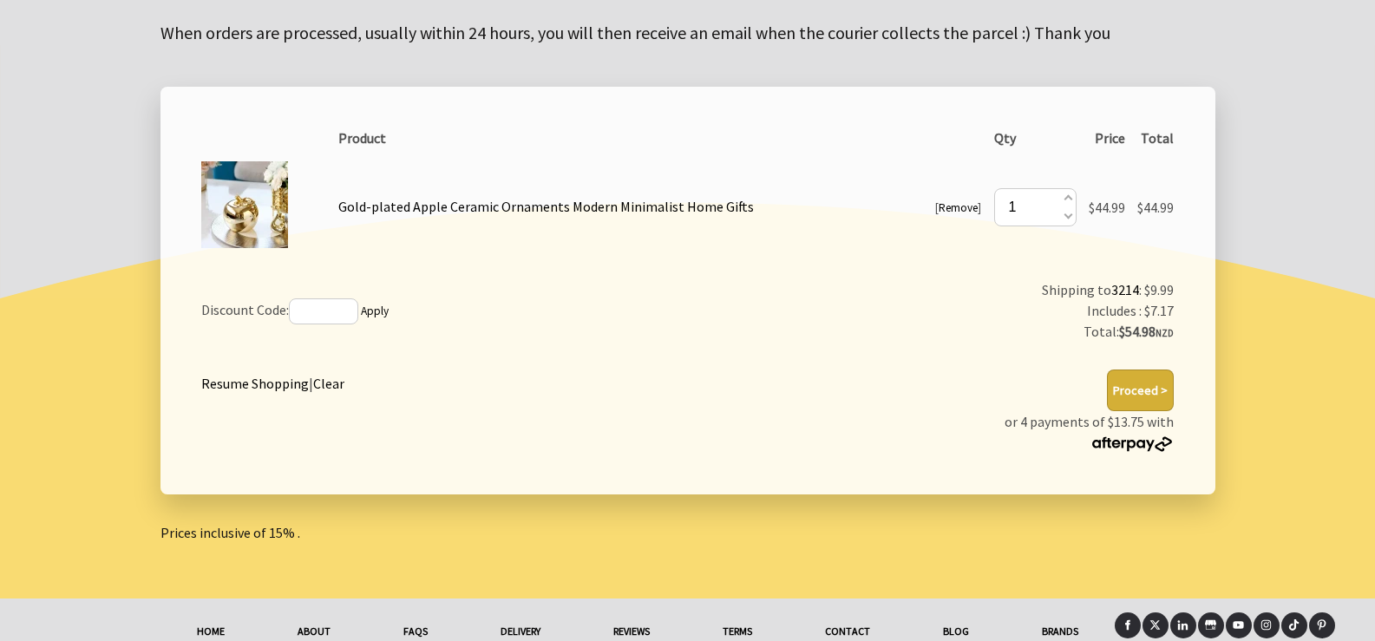
click at [1146, 387] on button "Proceed >" at bounding box center [1140, 391] width 67 height 42
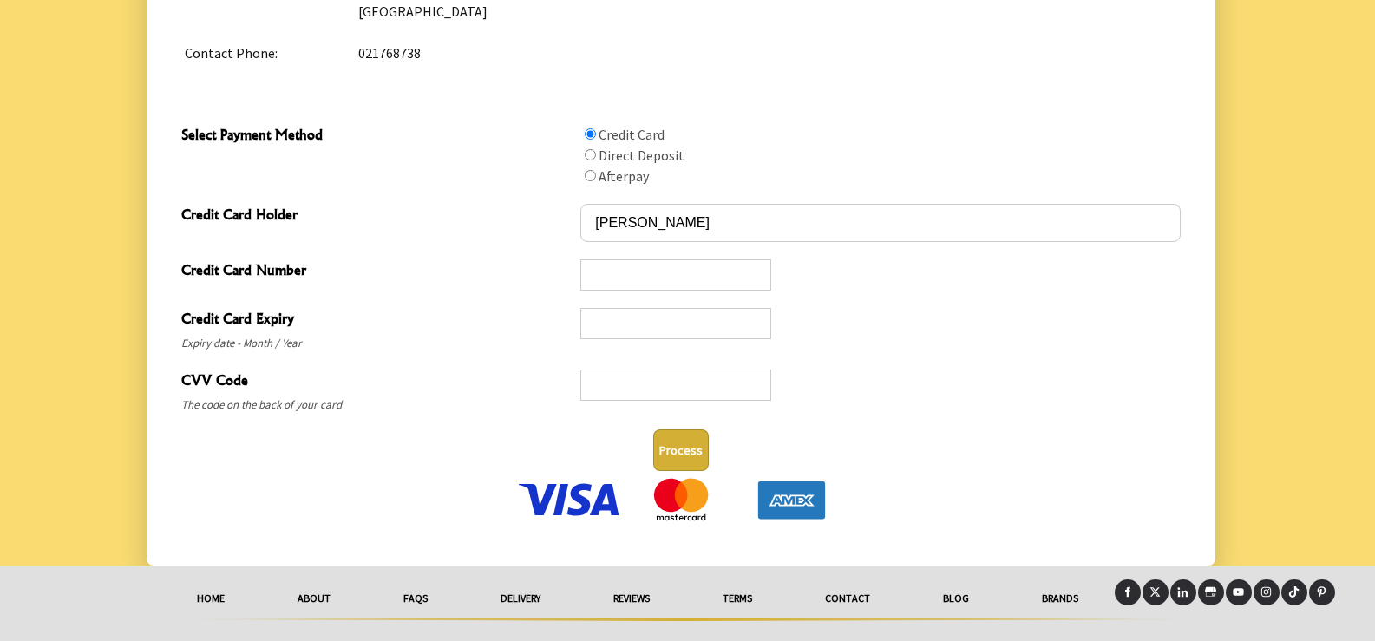
scroll to position [864, 0]
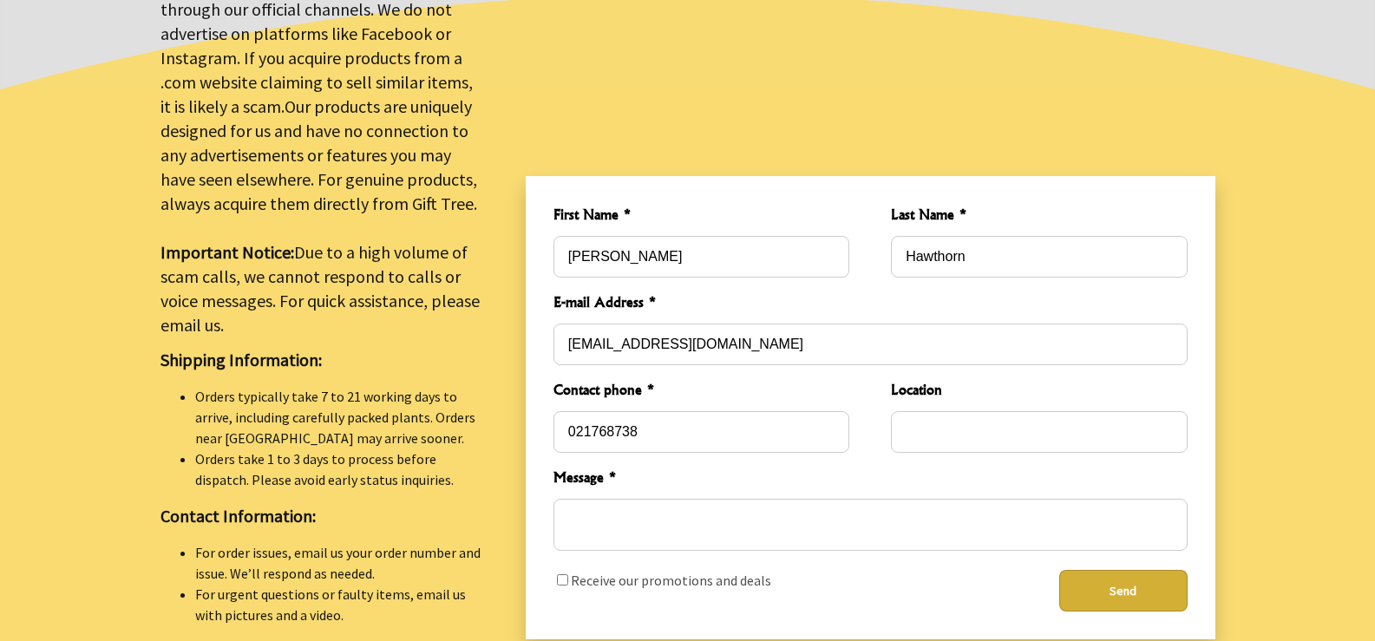
scroll to position [520, 0]
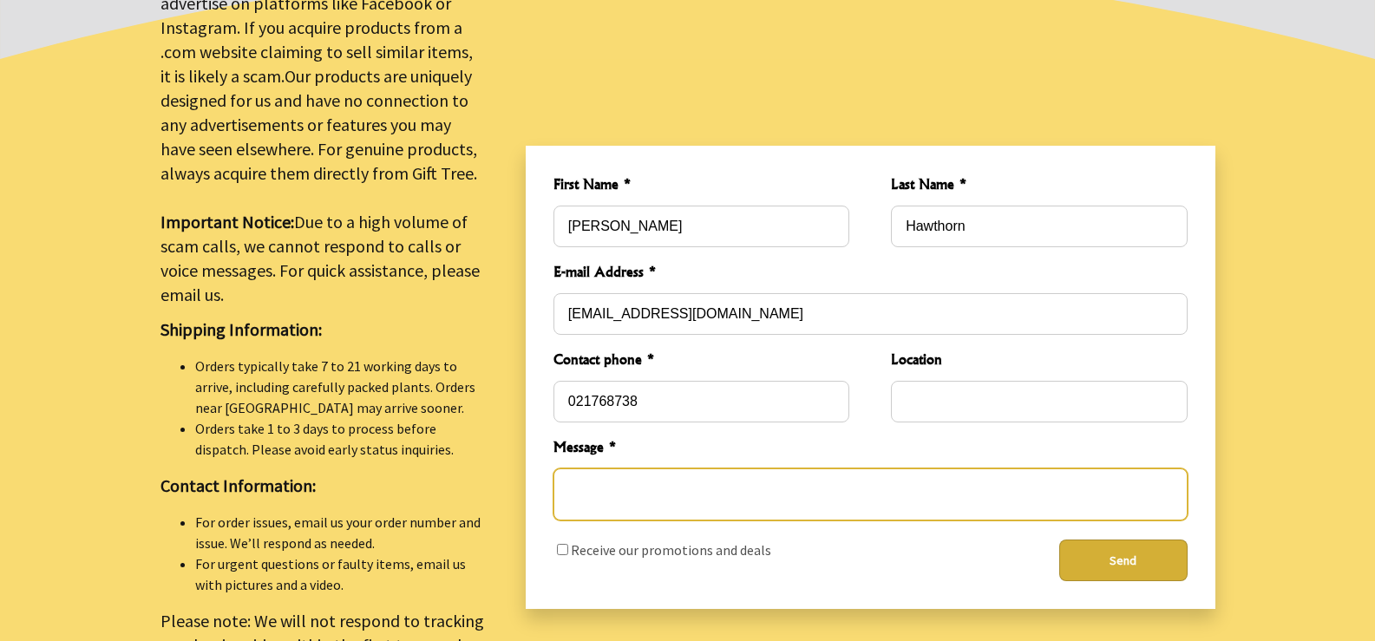
click at [586, 468] on textarea "Message *" at bounding box center [870, 494] width 634 height 52
type textarea "I"
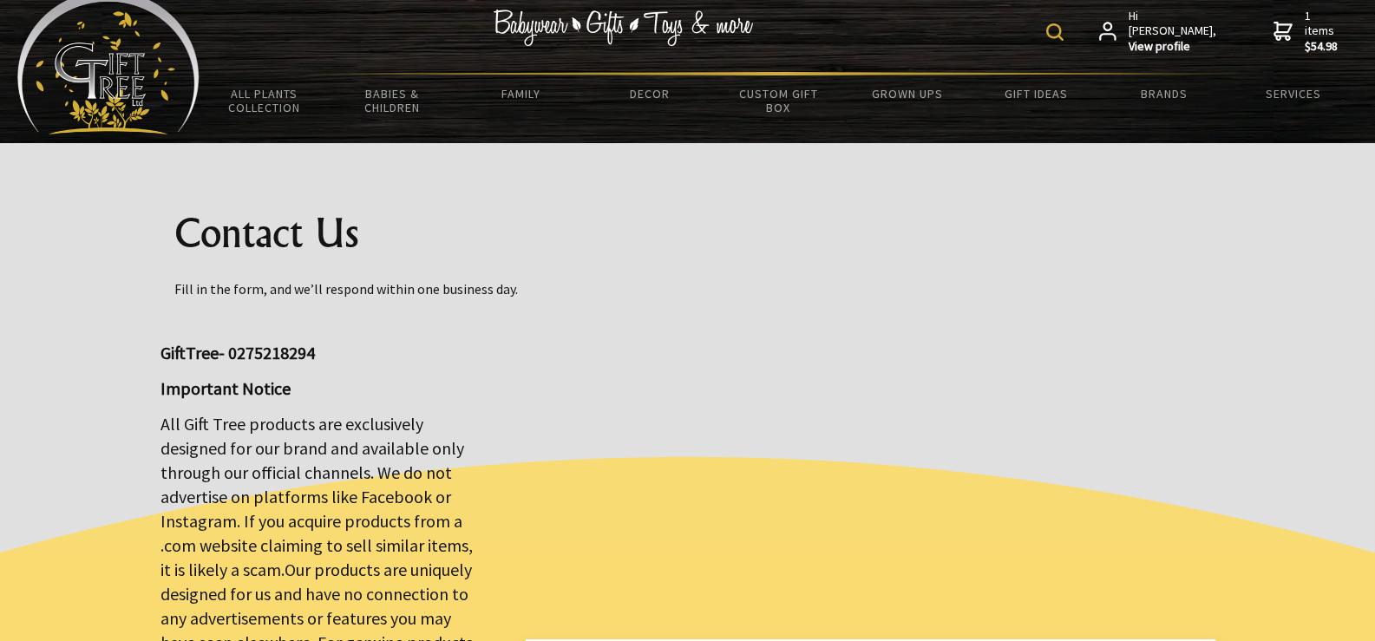
scroll to position [0, 0]
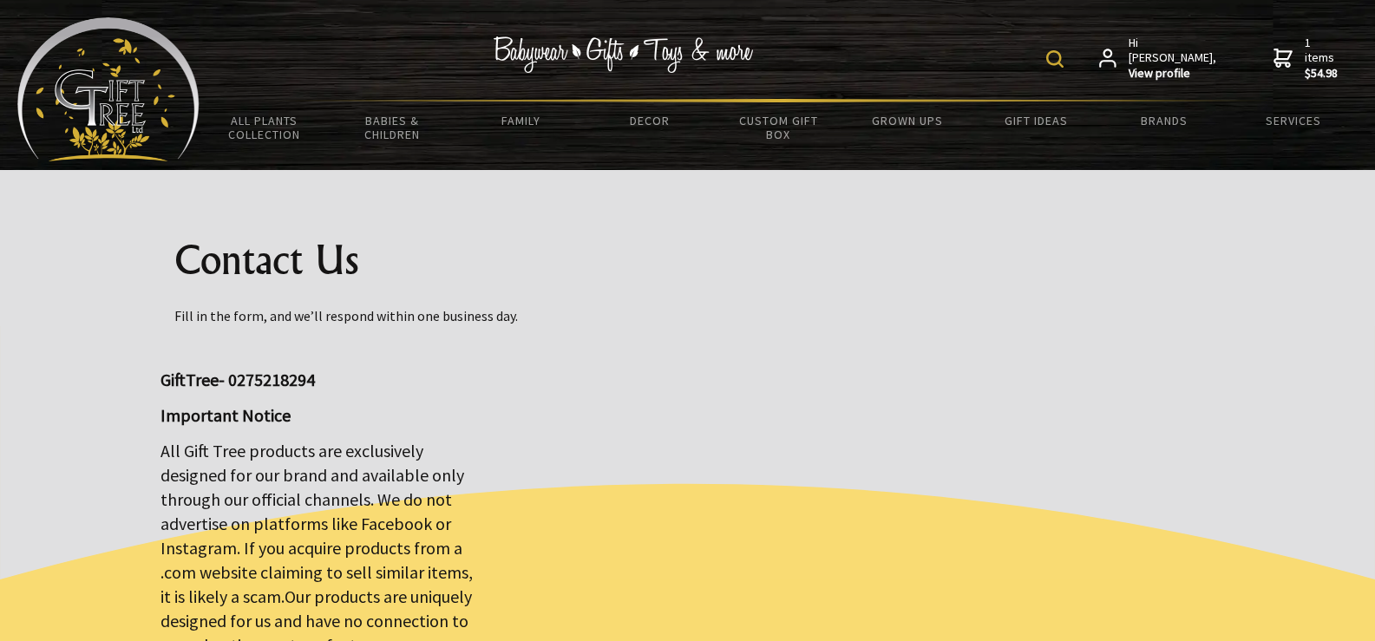
click at [1305, 50] on span "1 items $54.98" at bounding box center [1322, 58] width 35 height 47
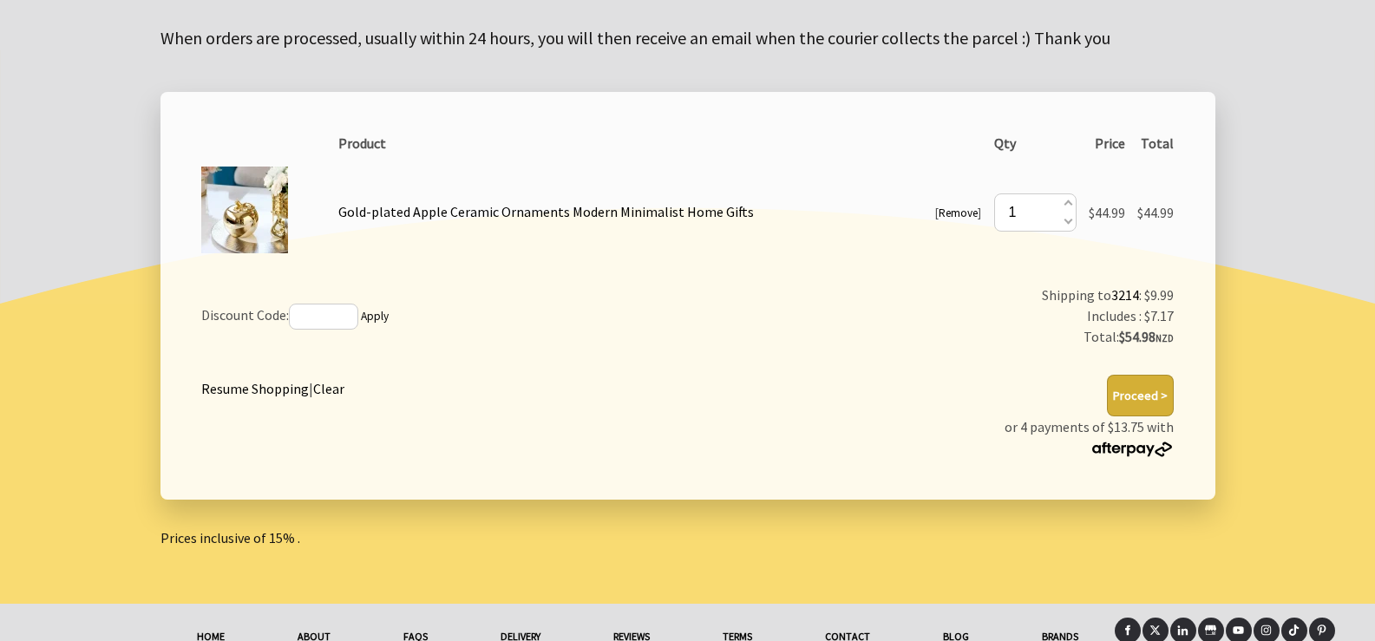
scroll to position [260, 0]
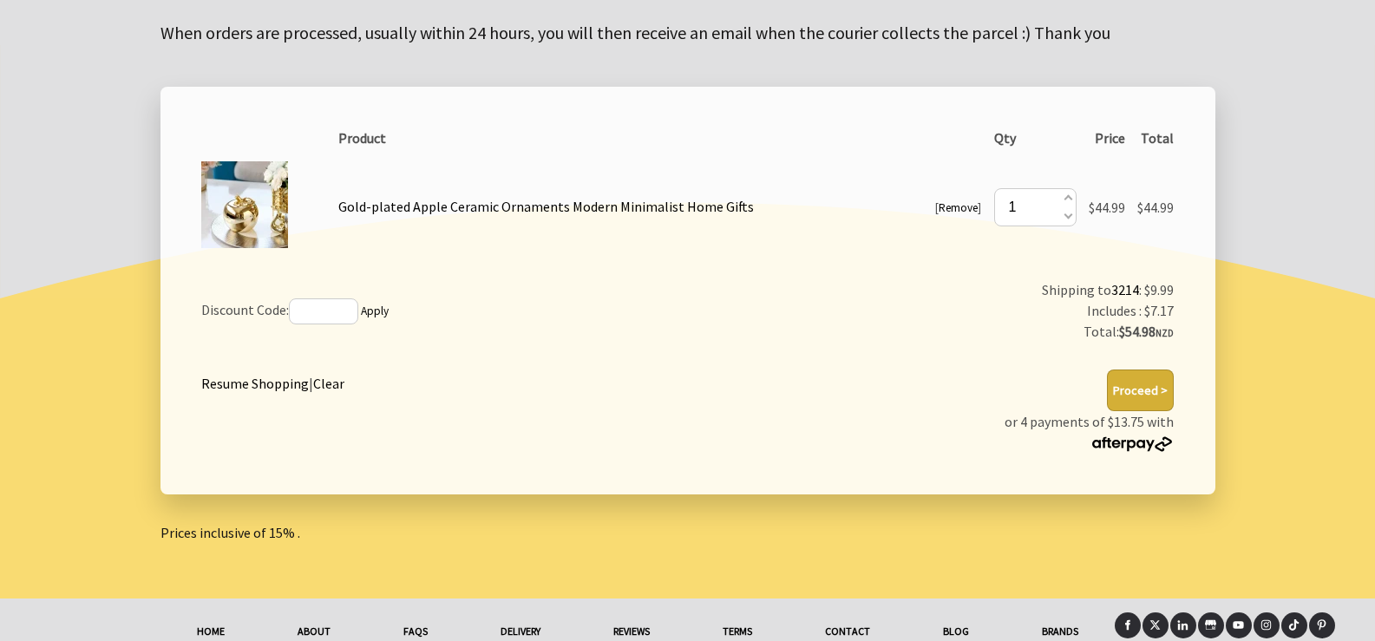
click at [1144, 387] on button "Proceed >" at bounding box center [1140, 391] width 67 height 42
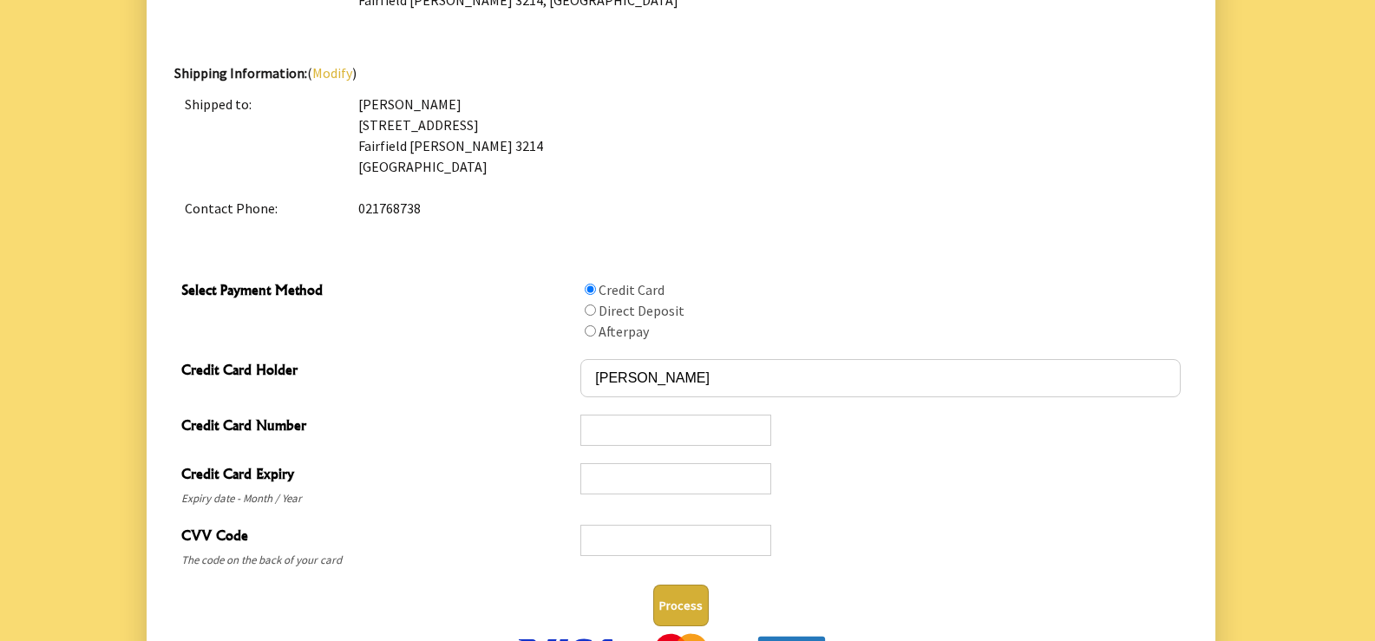
scroll to position [694, 0]
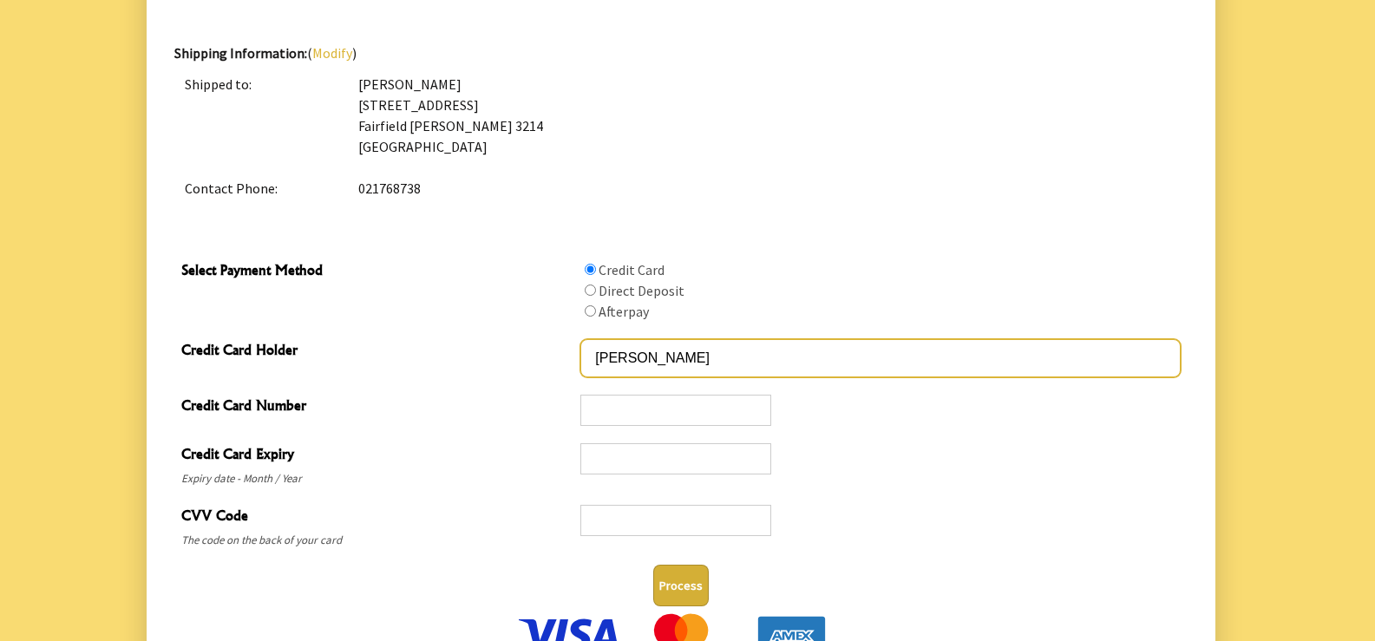
drag, startPoint x: 721, startPoint y: 358, endPoint x: 573, endPoint y: 363, distance: 147.6
click at [573, 363] on div "Credit Card Holder LIZ HAWTHORN" at bounding box center [680, 358] width 1013 height 56
type input "ELIZABETH HAWTHORN"
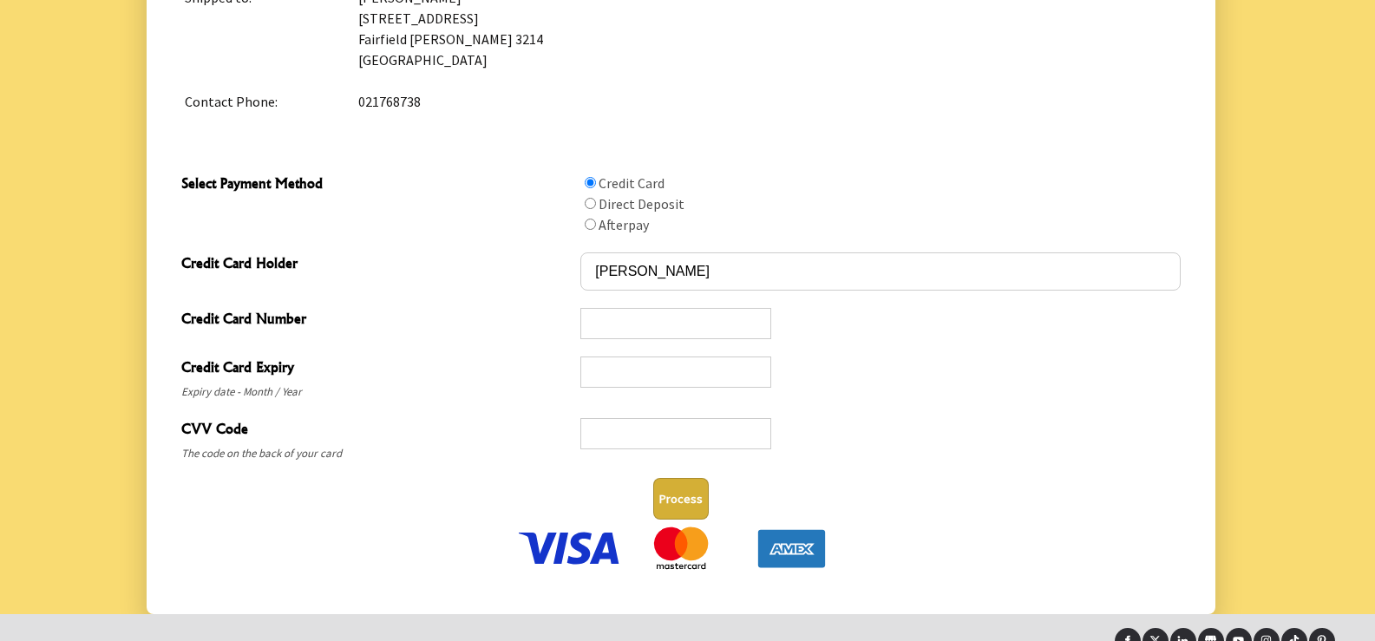
click at [603, 311] on div at bounding box center [675, 323] width 191 height 31
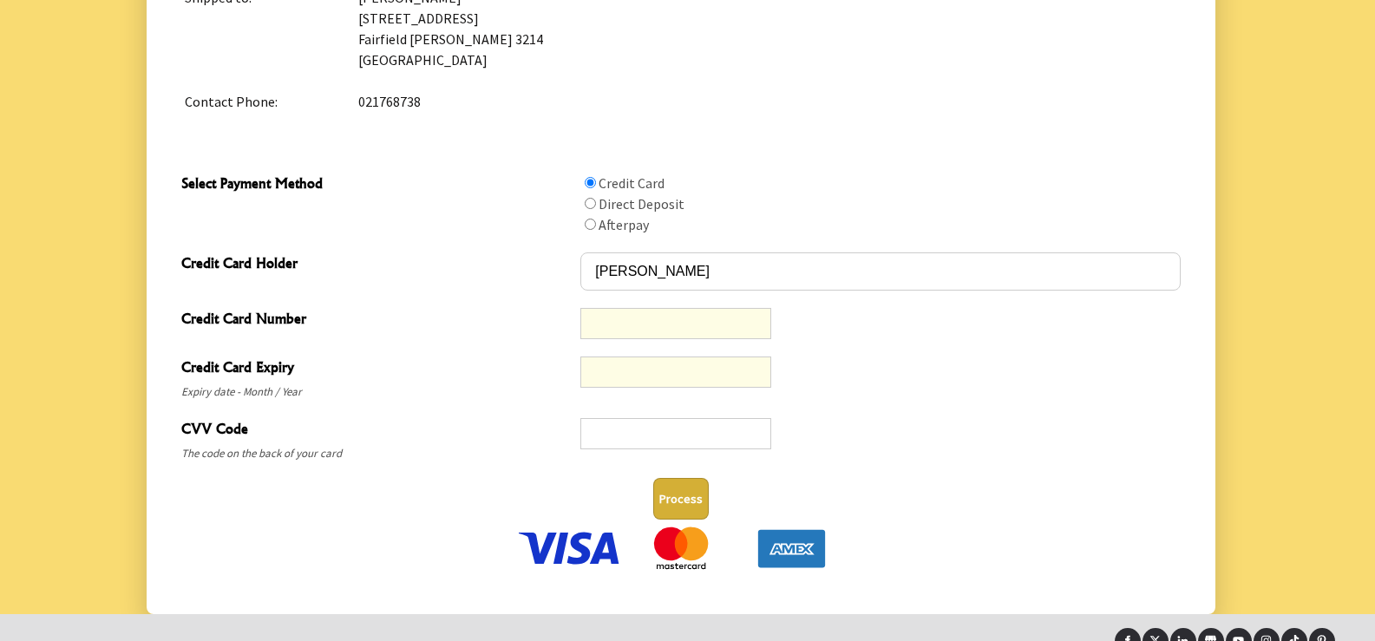
click at [512, 475] on div "Process" at bounding box center [680, 499] width 1013 height 56
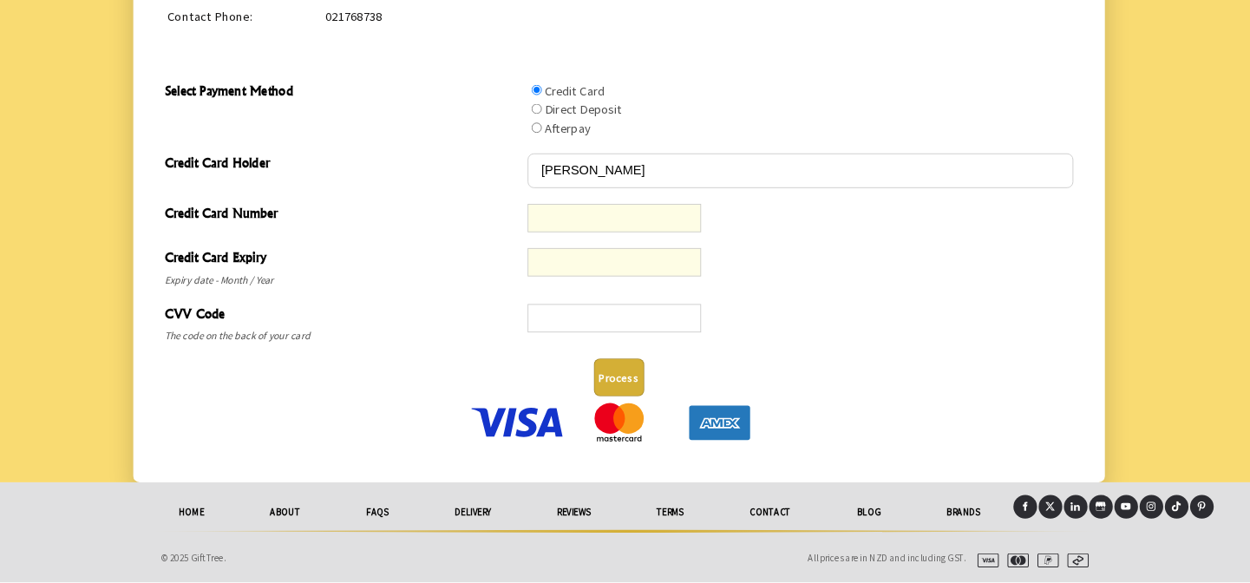
scroll to position [880, 0]
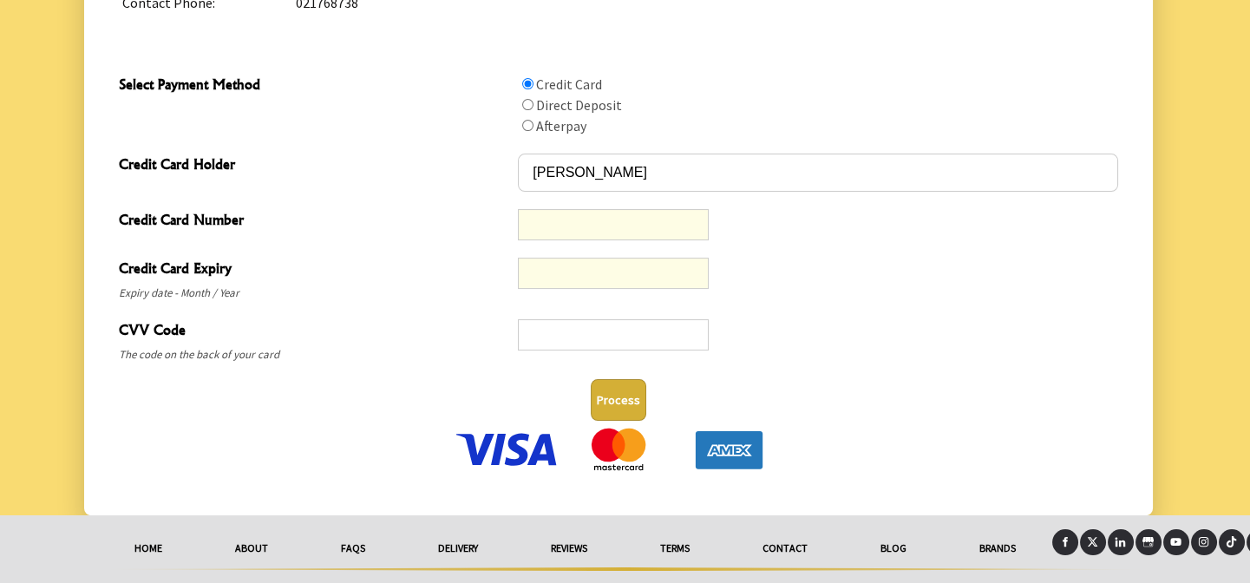
click at [611, 400] on button "Process" at bounding box center [619, 400] width 56 height 42
